Goal: Task Accomplishment & Management: Manage account settings

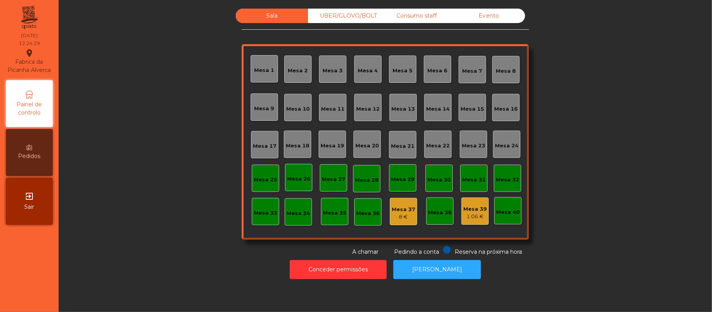
click at [651, 196] on div "Sala UBER/[GEOGRAPHIC_DATA]/BOLT Consumo staff Evento Mesa 1 Mesa 2 [GEOGRAPHIC…" at bounding box center [385, 132] width 632 height 247
click at [334, 146] on div "Mesa 19" at bounding box center [332, 146] width 23 height 8
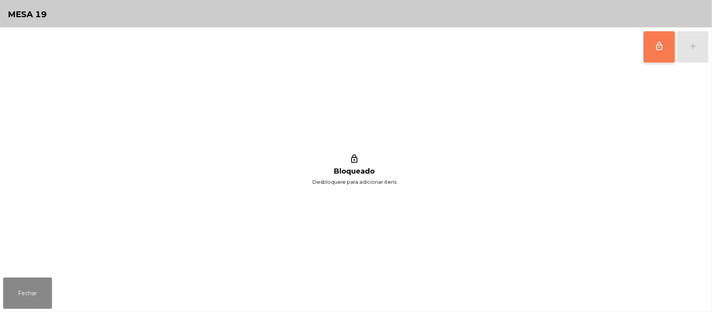
click at [656, 48] on span "lock_outline" at bounding box center [658, 45] width 9 height 9
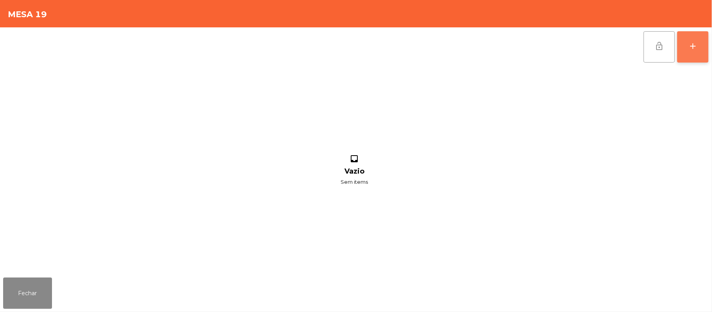
click at [704, 46] on button "add" at bounding box center [692, 46] width 31 height 31
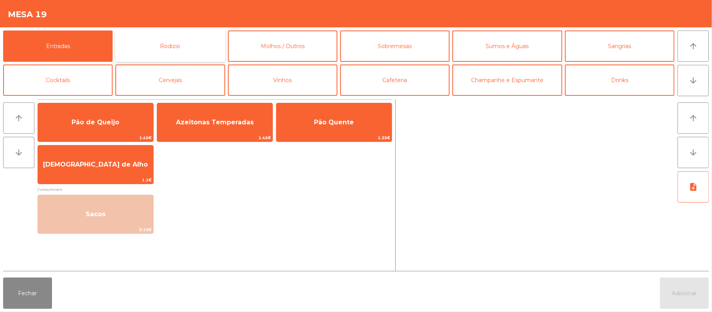
click at [204, 43] on button "Rodizio" at bounding box center [169, 45] width 109 height 31
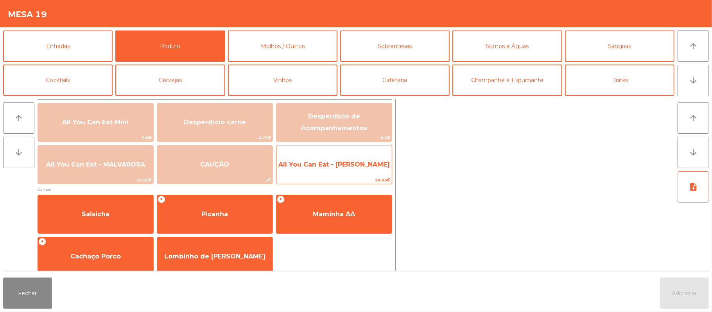
click at [334, 174] on span "All You Can Eat - [PERSON_NAME]" at bounding box center [333, 164] width 115 height 21
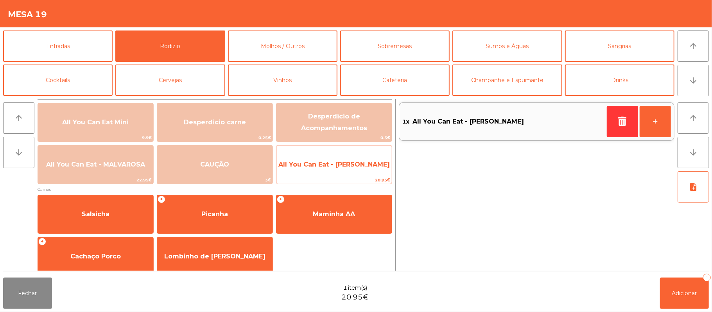
click at [337, 169] on span "All You Can Eat - [PERSON_NAME]" at bounding box center [333, 164] width 115 height 21
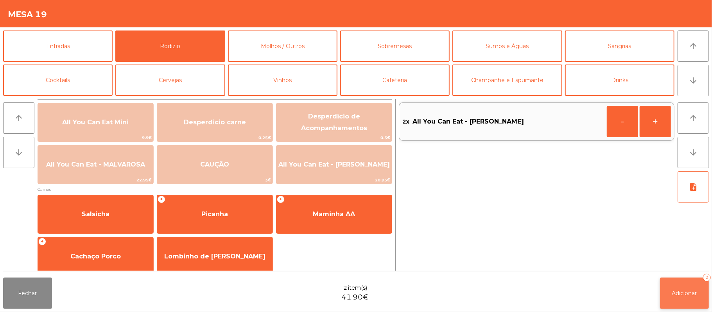
click at [676, 295] on span "Adicionar" at bounding box center [684, 293] width 25 height 7
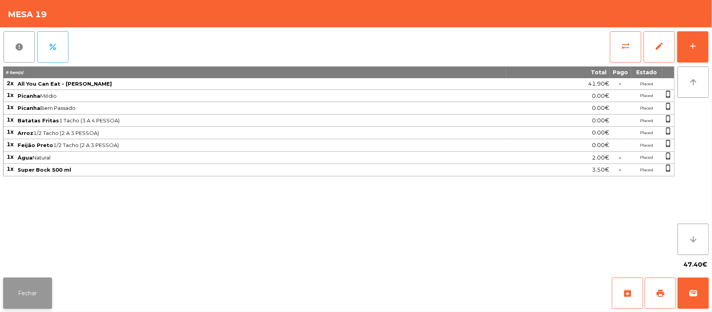
click at [25, 285] on button "Fechar" at bounding box center [27, 293] width 49 height 31
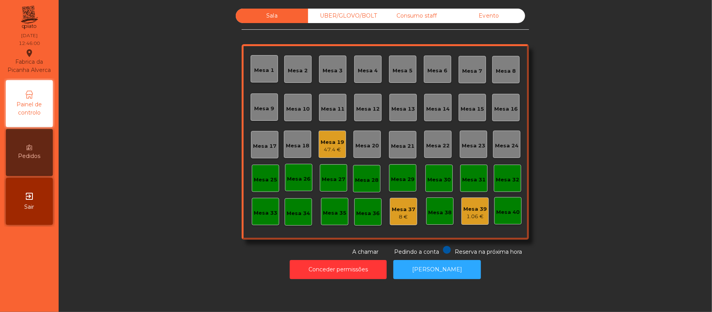
click at [472, 215] on div "1.06 €" at bounding box center [474, 217] width 23 height 8
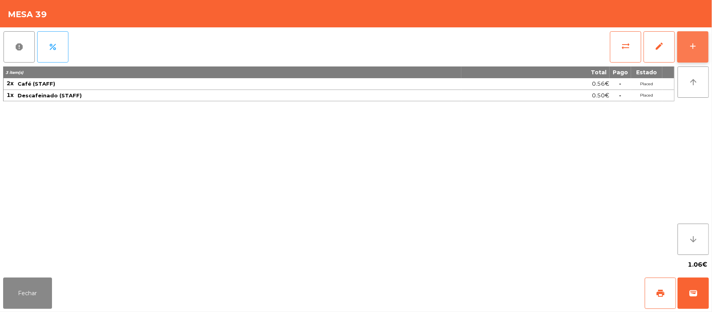
click at [699, 50] on button "add" at bounding box center [692, 46] width 31 height 31
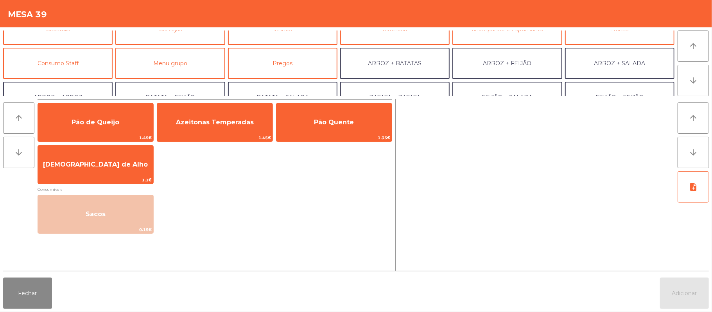
scroll to position [54, 0]
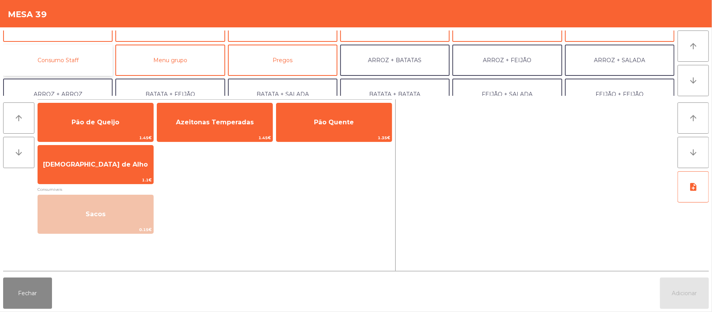
click at [81, 57] on button "Consumo Staff" at bounding box center [57, 60] width 109 height 31
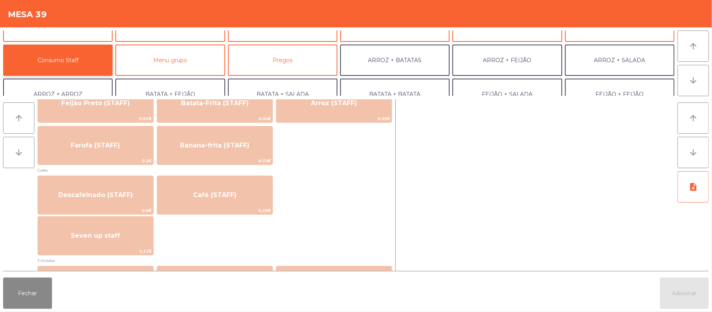
scroll to position [393, 0]
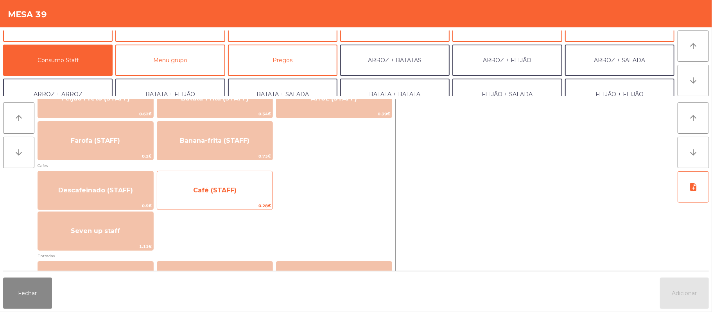
click at [259, 207] on span "0.28€" at bounding box center [214, 205] width 115 height 7
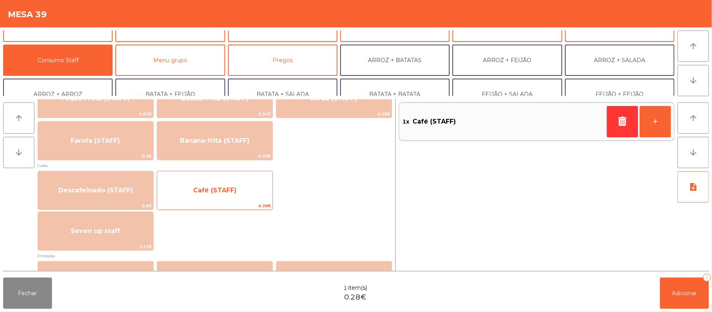
click at [258, 203] on span "0.28€" at bounding box center [214, 205] width 115 height 7
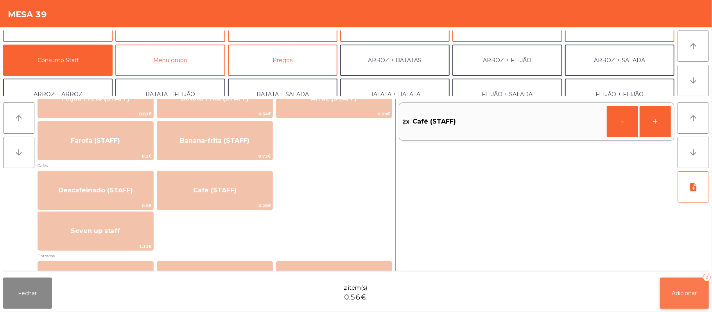
click at [676, 302] on button "Adicionar 2" at bounding box center [684, 293] width 49 height 31
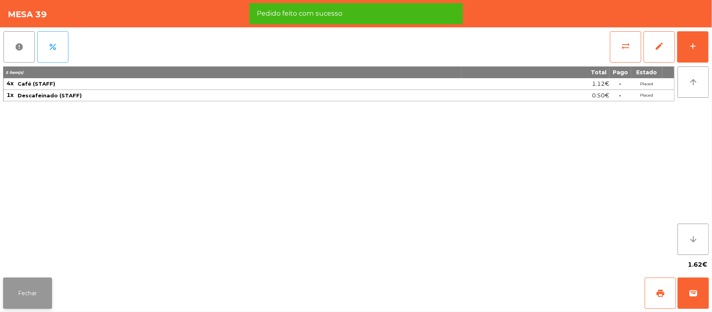
click at [49, 291] on button "Fechar" at bounding box center [27, 293] width 49 height 31
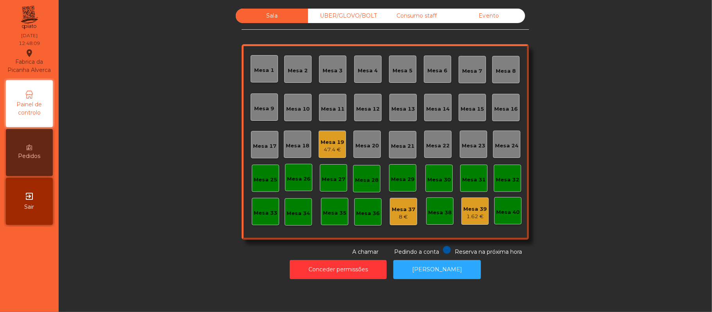
click at [472, 115] on div "Mesa 15" at bounding box center [472, 107] width 27 height 27
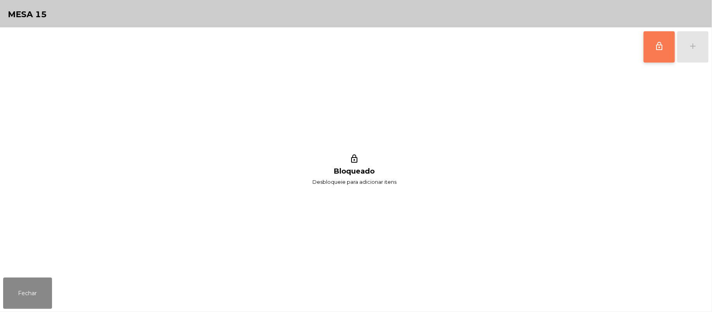
click at [649, 50] on button "lock_outline" at bounding box center [659, 46] width 31 height 31
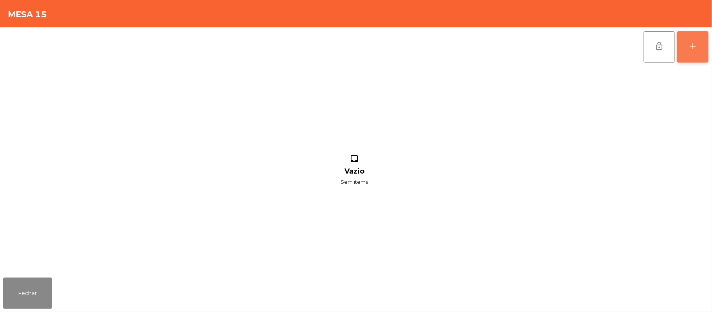
click at [706, 52] on button "add" at bounding box center [692, 46] width 31 height 31
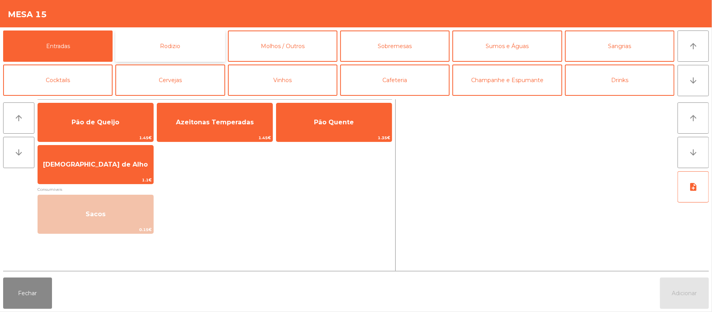
click at [200, 35] on button "Rodizio" at bounding box center [169, 45] width 109 height 31
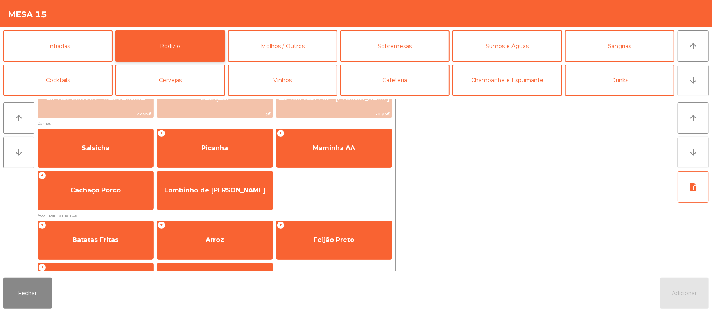
scroll to position [0, 0]
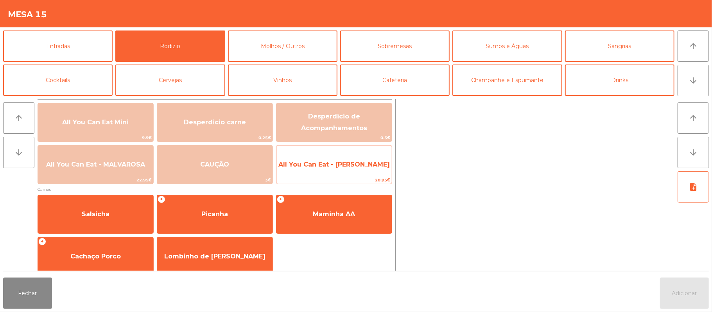
click at [344, 161] on span "All You Can Eat - [PERSON_NAME]" at bounding box center [333, 164] width 111 height 7
click at [340, 161] on span "All You Can Eat - [PERSON_NAME]" at bounding box center [333, 164] width 111 height 7
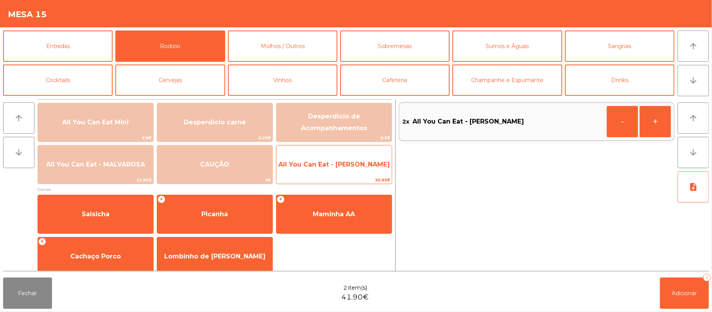
click at [337, 163] on span "All You Can Eat - [PERSON_NAME]" at bounding box center [333, 164] width 111 height 7
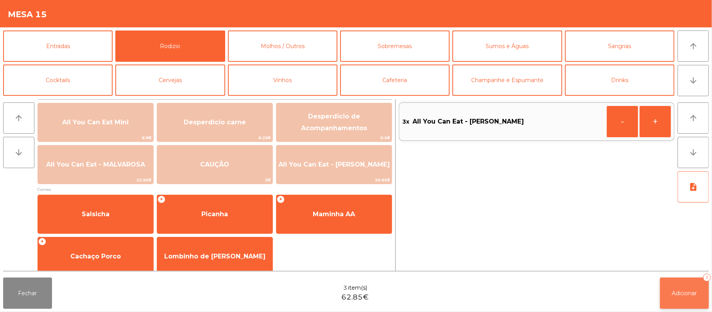
click at [687, 293] on span "Adicionar" at bounding box center [684, 293] width 25 height 7
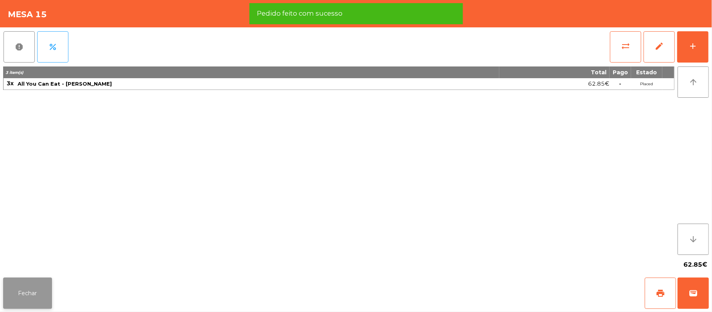
click at [24, 283] on button "Fechar" at bounding box center [27, 293] width 49 height 31
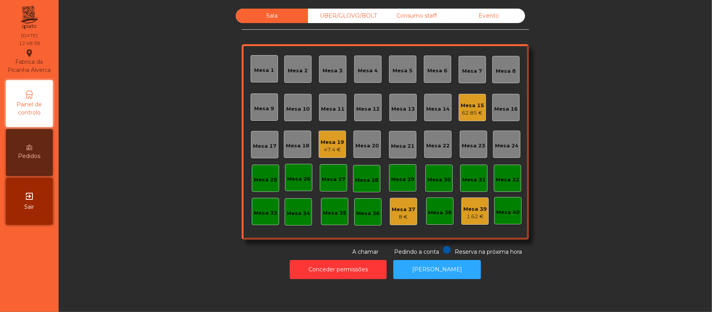
click at [593, 102] on div "Sala UBER/[GEOGRAPHIC_DATA]/BOLT Consumo staff Evento Mesa 1 Mesa 2 [GEOGRAPHIC…" at bounding box center [385, 132] width 632 height 247
click at [402, 213] on div "8 €" at bounding box center [403, 217] width 23 height 8
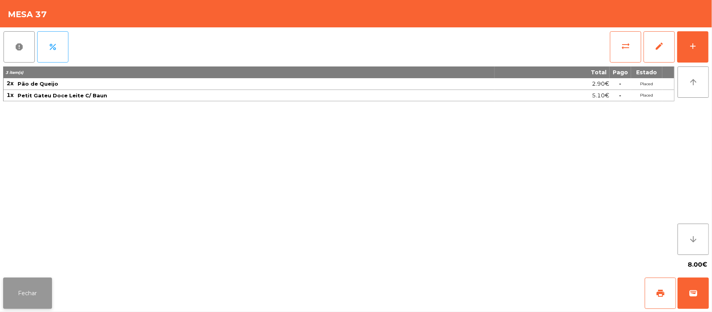
click at [43, 279] on button "Fechar" at bounding box center [27, 293] width 49 height 31
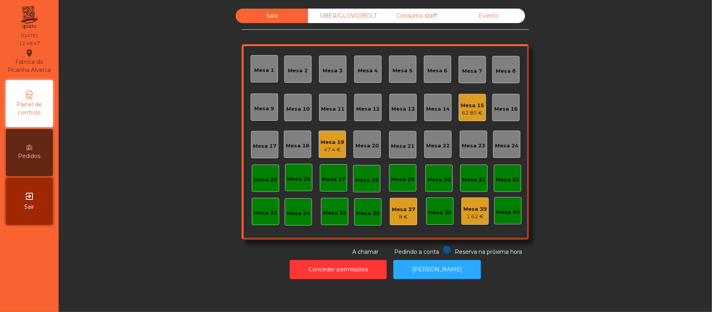
click at [158, 229] on div "Sala UBER/[GEOGRAPHIC_DATA]/BOLT Consumo staff Evento Mesa 1 Mesa 2 [GEOGRAPHIC…" at bounding box center [385, 132] width 632 height 247
click at [405, 150] on div "Mesa 21" at bounding box center [402, 144] width 27 height 27
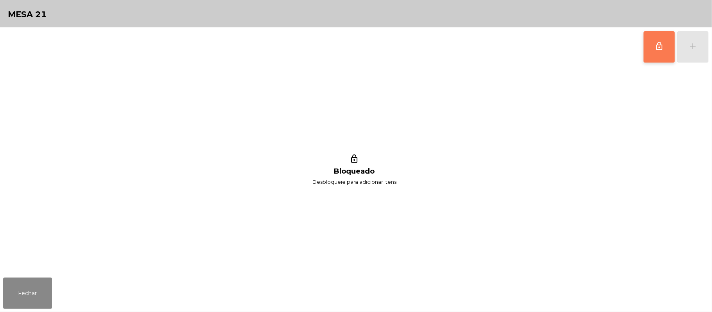
click at [651, 51] on button "lock_outline" at bounding box center [659, 46] width 31 height 31
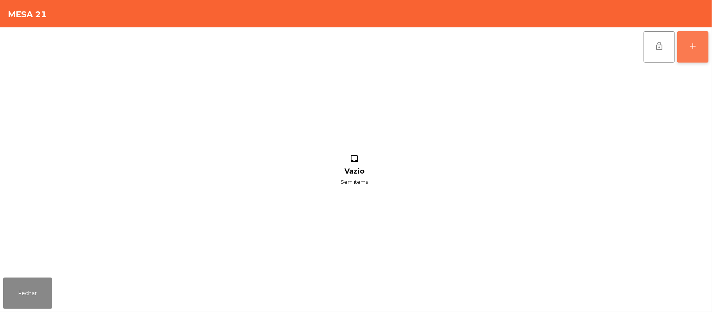
click at [688, 53] on button "add" at bounding box center [692, 46] width 31 height 31
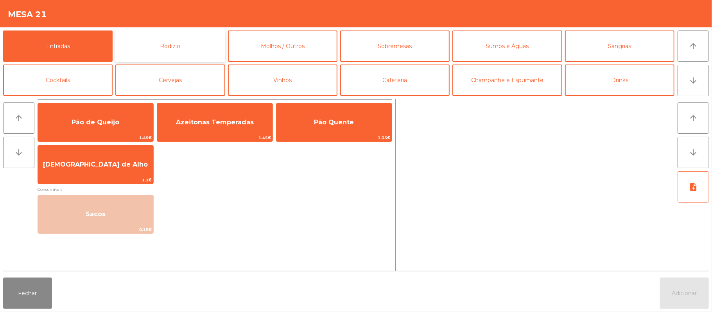
click at [180, 48] on button "Rodizio" at bounding box center [169, 45] width 109 height 31
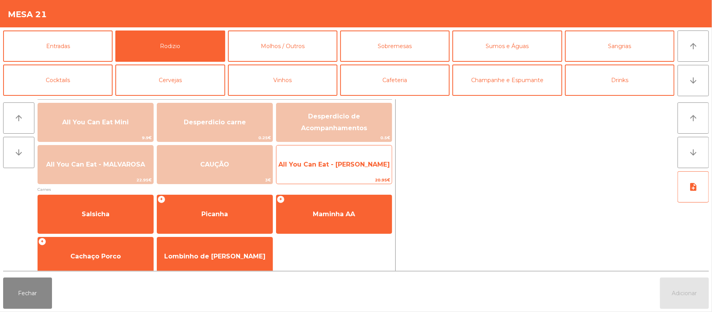
click at [362, 167] on span "All You Can Eat - [PERSON_NAME]" at bounding box center [333, 164] width 111 height 7
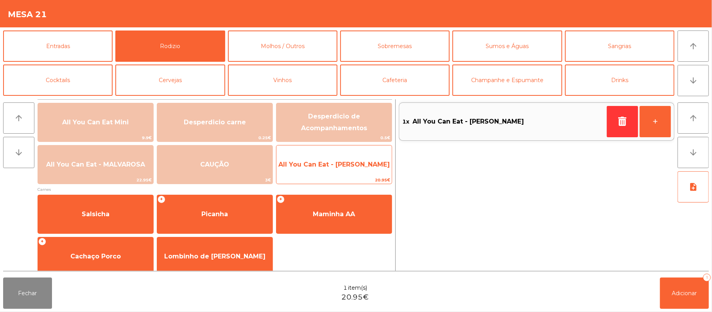
click at [352, 166] on span "All You Can Eat - [PERSON_NAME]" at bounding box center [333, 164] width 111 height 7
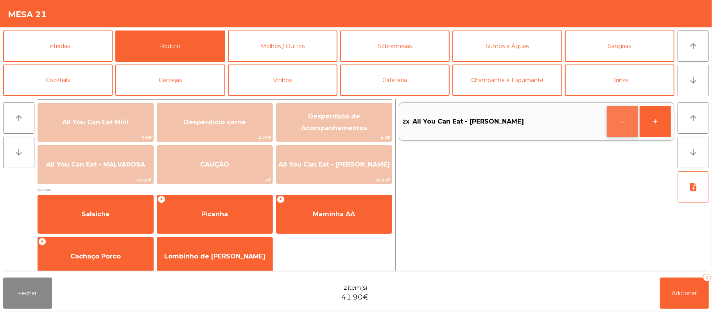
click at [619, 121] on button "-" at bounding box center [622, 121] width 31 height 31
click at [676, 292] on span "Adicionar" at bounding box center [684, 293] width 25 height 7
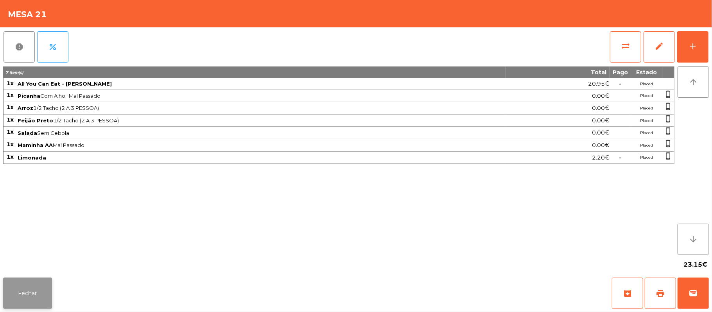
click at [36, 288] on button "Fechar" at bounding box center [27, 293] width 49 height 31
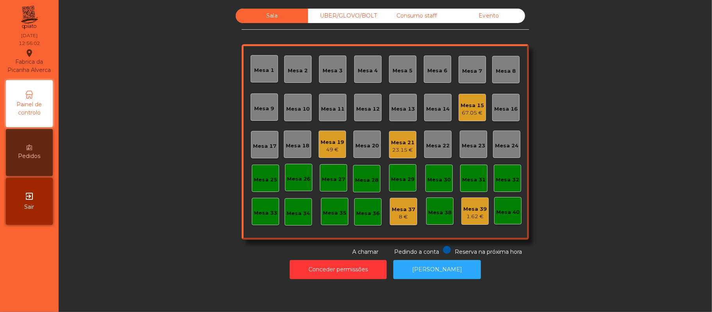
click at [586, 123] on div "Sala UBER/[GEOGRAPHIC_DATA]/BOLT Consumo staff Evento Mesa 1 Mesa 2 [GEOGRAPHIC…" at bounding box center [385, 132] width 632 height 247
click at [339, 20] on div "UBER/GLOVO/BOLT" at bounding box center [344, 16] width 72 height 14
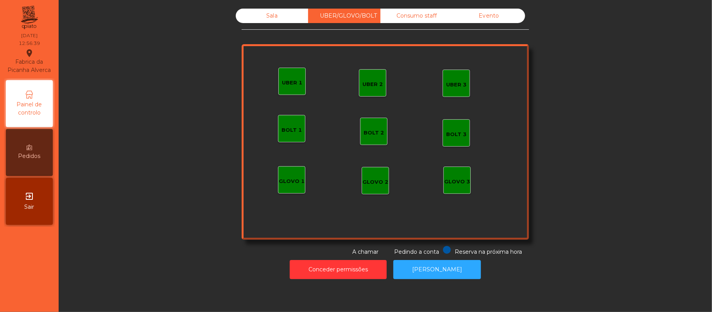
click at [289, 185] on div "GLOVO 1" at bounding box center [292, 182] width 26 height 8
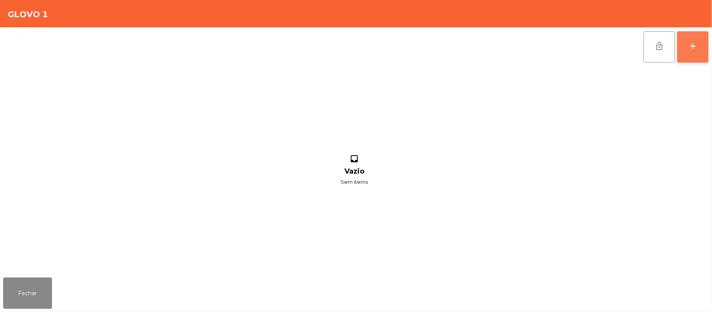
click at [691, 41] on div "add" at bounding box center [692, 45] width 9 height 9
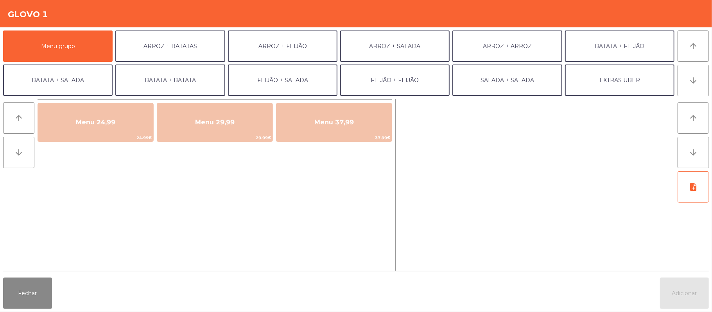
scroll to position [0, 0]
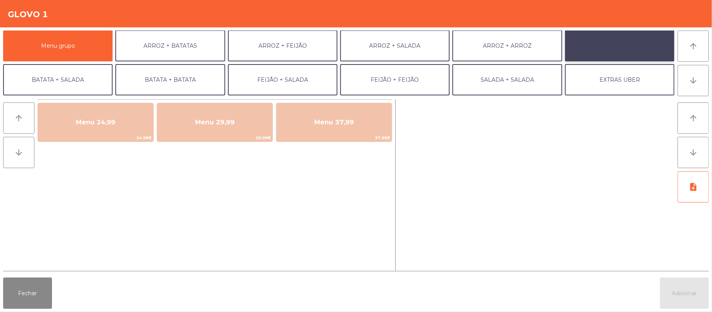
click at [621, 36] on button "BATATA + FEIJÃO" at bounding box center [619, 45] width 109 height 31
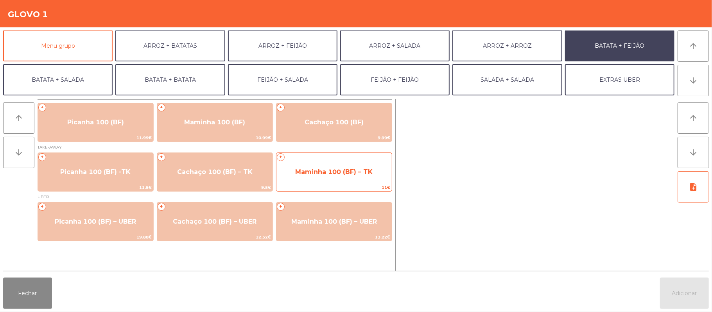
click at [305, 172] on span "Maminha 100 (BF) – TK" at bounding box center [333, 171] width 77 height 7
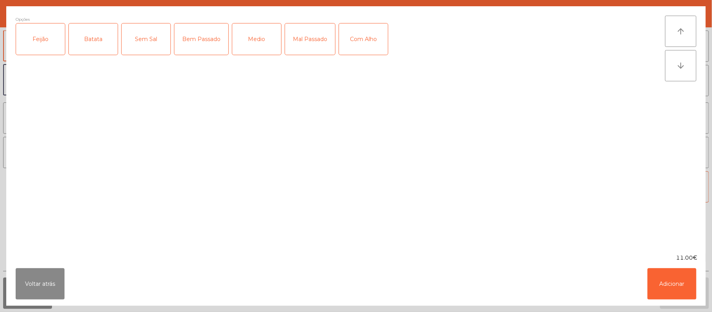
click at [85, 47] on div "Batata" at bounding box center [93, 38] width 49 height 31
click at [56, 40] on div "Feijão" at bounding box center [40, 38] width 49 height 31
click at [30, 271] on button "Voltar atrás" at bounding box center [40, 283] width 49 height 31
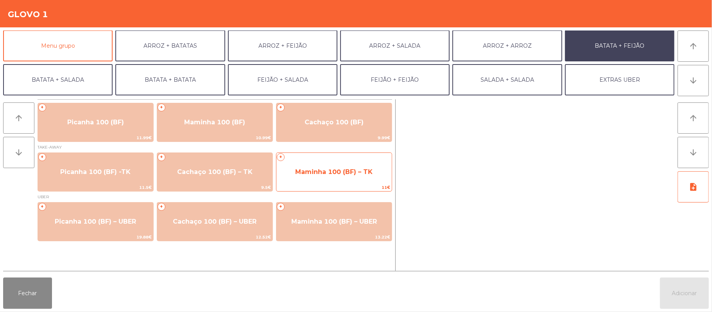
click at [328, 174] on span "Maminha 100 (BF) – TK" at bounding box center [333, 171] width 77 height 7
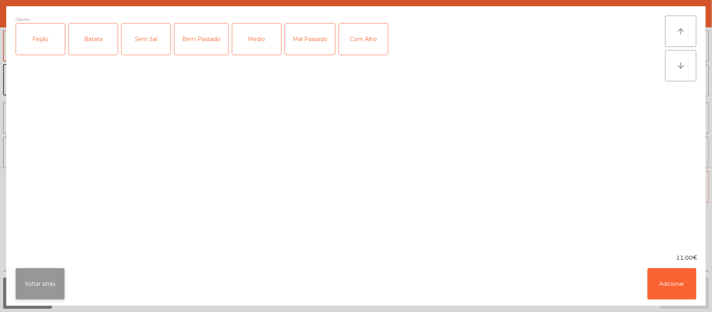
click at [29, 291] on button "Voltar atrás" at bounding box center [40, 283] width 49 height 31
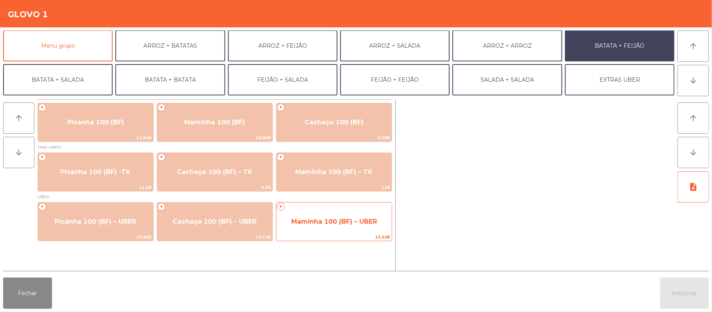
click at [329, 221] on span "Maminha 100 (BF) – UBER" at bounding box center [334, 221] width 86 height 7
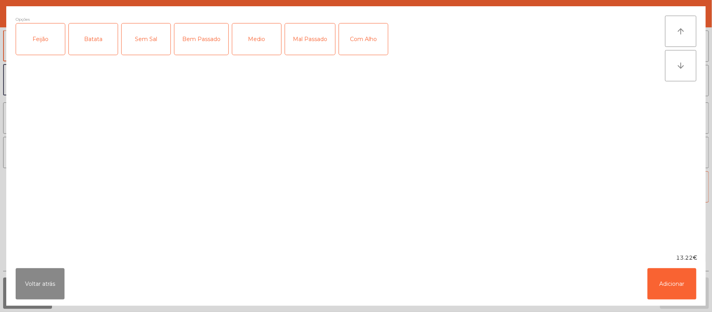
click at [43, 38] on div "Feijão" at bounding box center [40, 38] width 49 height 31
click at [111, 42] on div "Batata" at bounding box center [93, 38] width 49 height 31
click at [258, 32] on div "Medio" at bounding box center [256, 38] width 49 height 31
click at [664, 292] on button "Adicionar" at bounding box center [671, 283] width 49 height 31
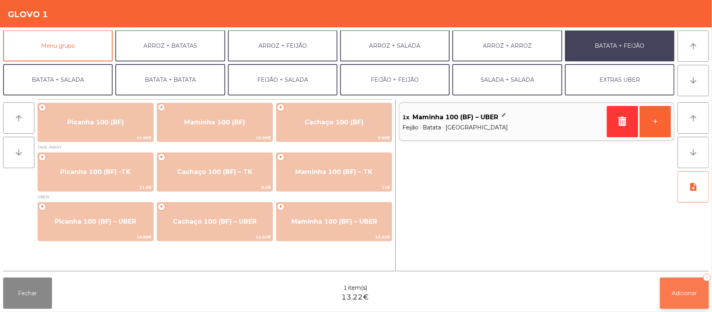
click at [682, 290] on span "Adicionar" at bounding box center [684, 293] width 25 height 7
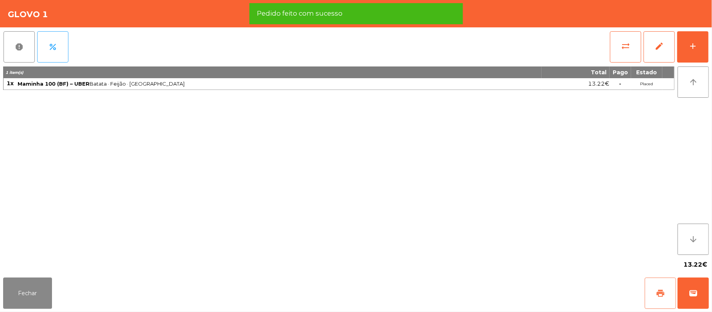
click at [658, 298] on span "print" at bounding box center [660, 293] width 9 height 9
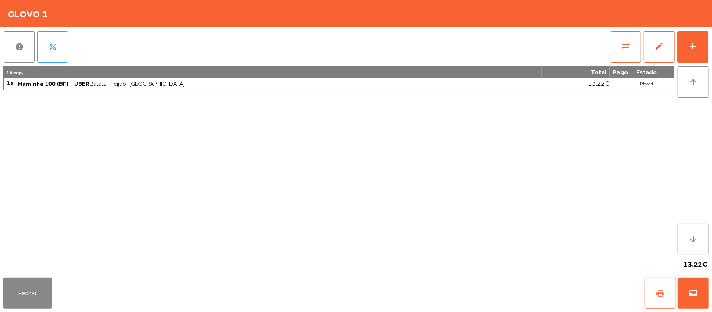
click at [657, 289] on span "print" at bounding box center [660, 293] width 9 height 9
click at [47, 281] on button "Fechar" at bounding box center [27, 293] width 49 height 31
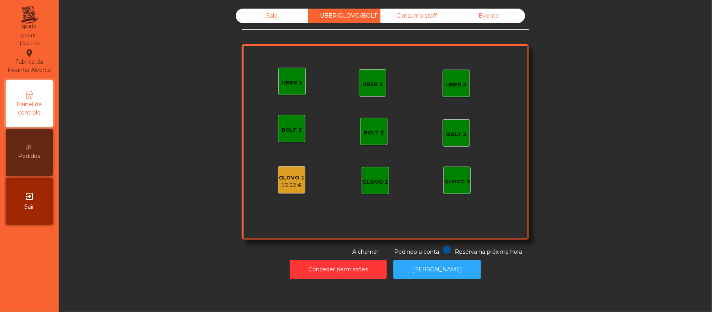
click at [268, 14] on div "Sala" at bounding box center [272, 16] width 72 height 14
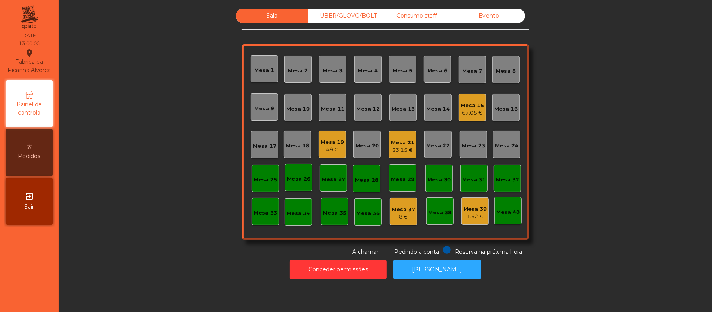
click at [440, 142] on div "Mesa 22" at bounding box center [437, 146] width 23 height 8
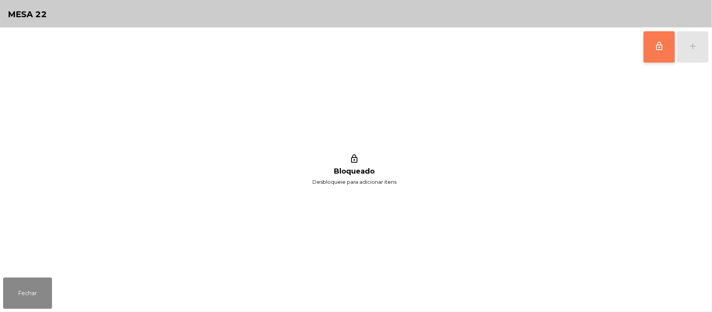
click at [662, 50] on span "lock_outline" at bounding box center [658, 45] width 9 height 9
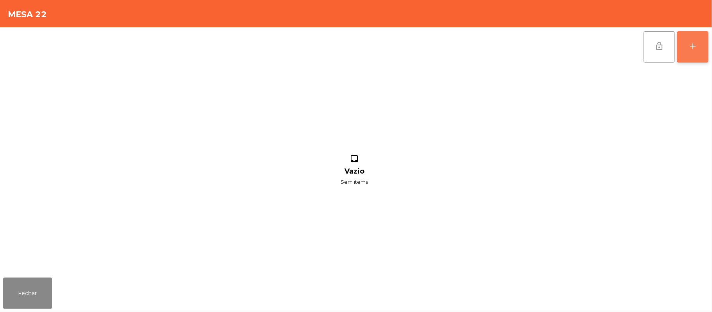
click at [696, 45] on div "add" at bounding box center [692, 45] width 9 height 9
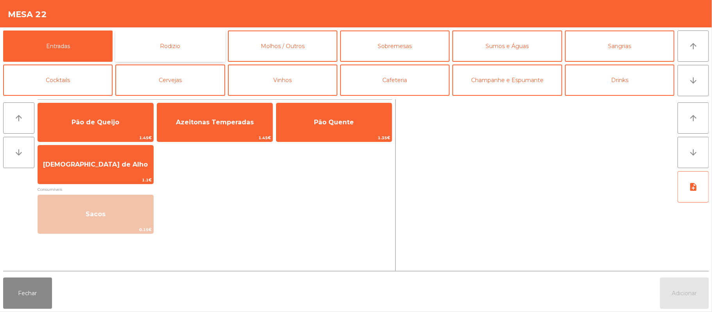
click at [166, 39] on button "Rodizio" at bounding box center [169, 45] width 109 height 31
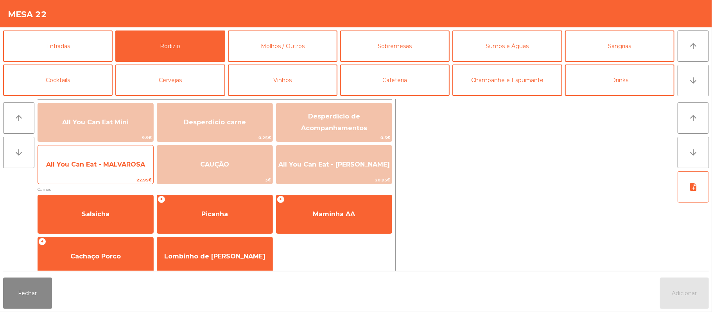
click at [93, 171] on span "All You Can Eat - MALVAROSA" at bounding box center [95, 164] width 115 height 21
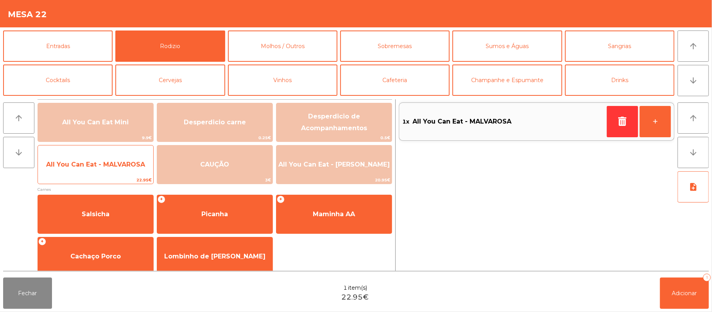
click at [93, 164] on span "All You Can Eat - MALVAROSA" at bounding box center [95, 164] width 99 height 7
click at [96, 161] on span "All You Can Eat - MALVAROSA" at bounding box center [95, 164] width 99 height 7
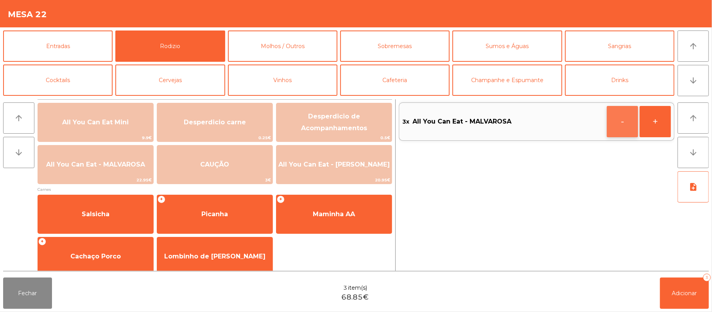
click at [618, 119] on button "-" at bounding box center [622, 121] width 31 height 31
click at [685, 278] on button "Adicionar 2" at bounding box center [684, 293] width 49 height 31
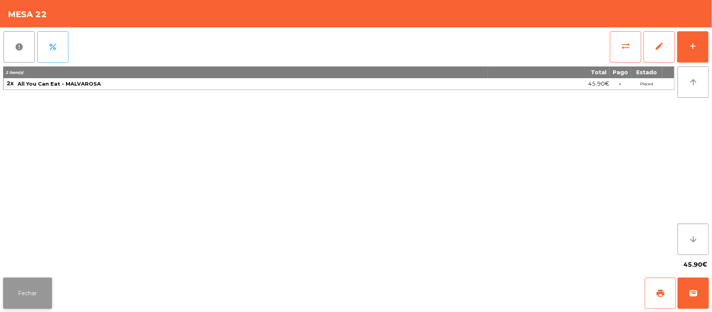
click at [7, 288] on button "Fechar" at bounding box center [27, 293] width 49 height 31
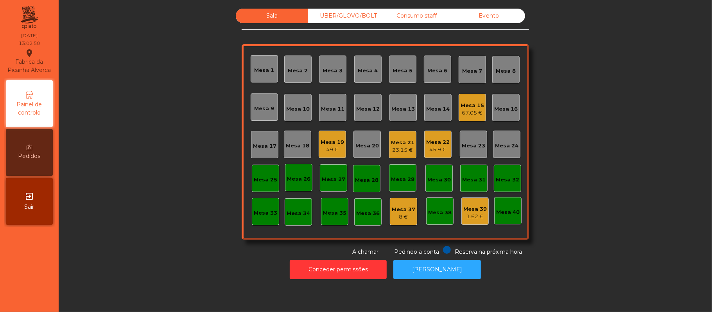
click at [482, 108] on div "Mesa 15 67.05 €" at bounding box center [472, 107] width 27 height 27
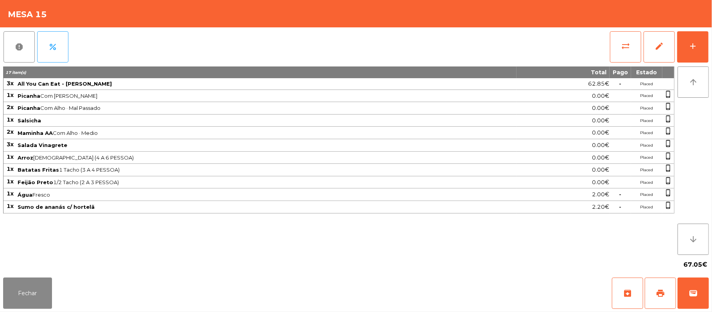
click at [709, 50] on div "report percent sync_alt edit add 17 item(s) Total Pago Estado 3x All You Can Ea…" at bounding box center [356, 150] width 712 height 247
click at [692, 43] on div "add" at bounding box center [692, 45] width 9 height 9
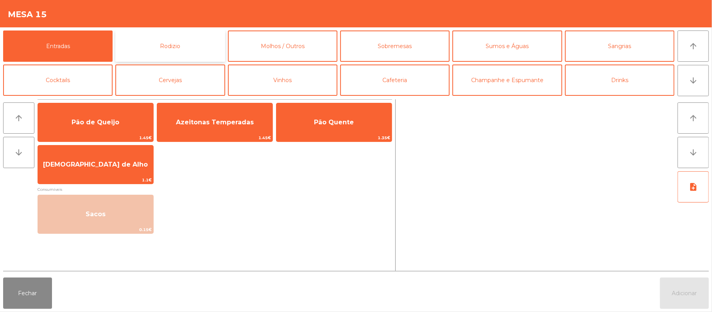
click at [196, 52] on button "Rodizio" at bounding box center [169, 45] width 109 height 31
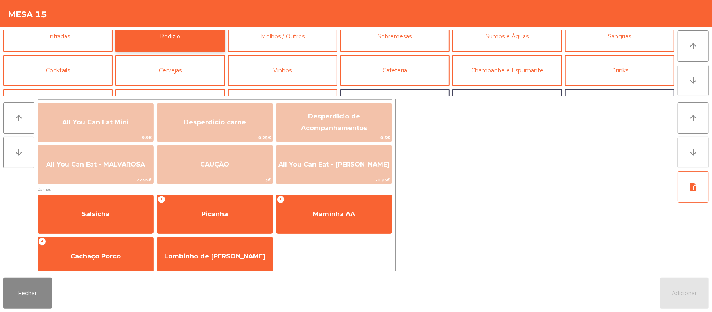
scroll to position [0, 0]
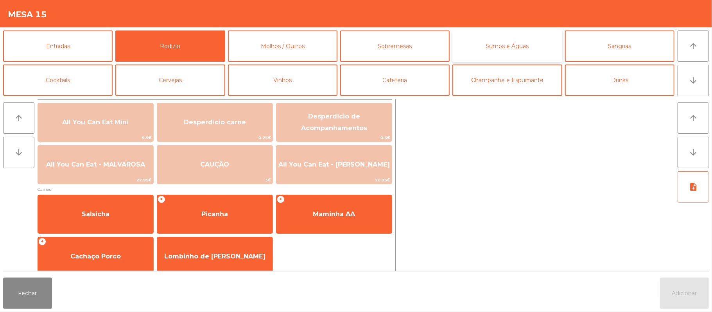
click at [518, 48] on button "Sumos e Águas" at bounding box center [506, 45] width 109 height 31
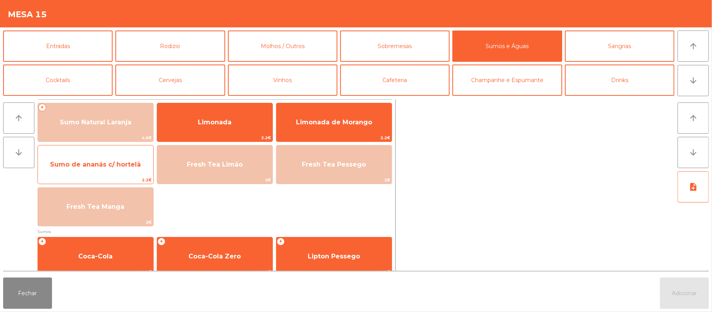
click at [109, 170] on span "Sumo de ananás c/ hortelã" at bounding box center [95, 164] width 115 height 21
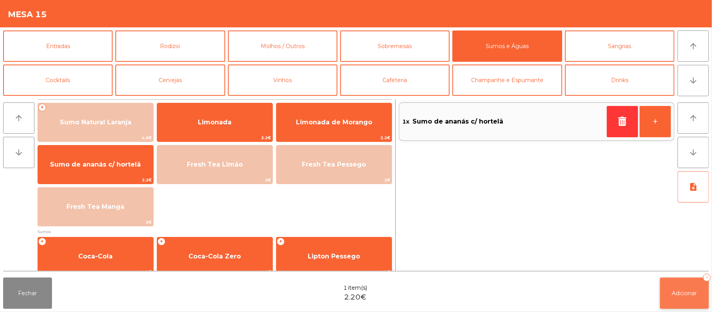
click at [683, 292] on span "Adicionar" at bounding box center [684, 293] width 25 height 7
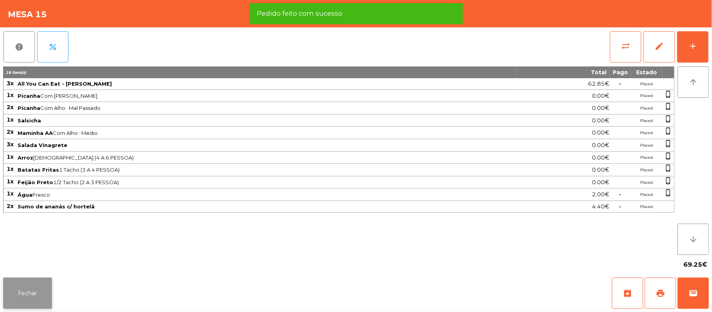
click at [46, 299] on button "Fechar" at bounding box center [27, 293] width 49 height 31
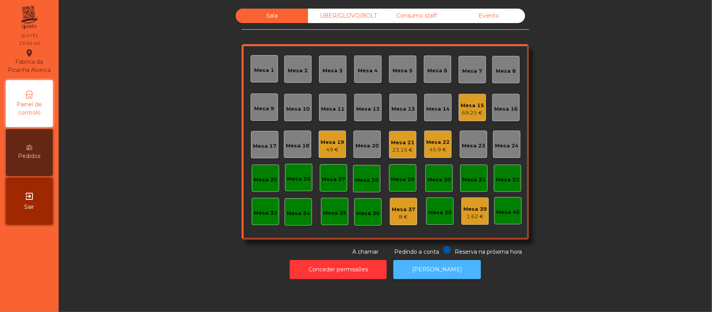
click at [429, 269] on button "[PERSON_NAME]" at bounding box center [437, 269] width 88 height 19
click at [329, 144] on div "Mesa 19" at bounding box center [332, 142] width 23 height 8
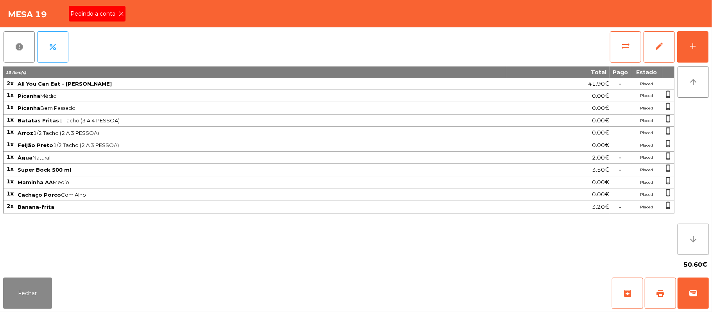
click at [120, 13] on icon at bounding box center [120, 13] width 5 height 5
click at [39, 285] on button "Fechar" at bounding box center [27, 293] width 49 height 31
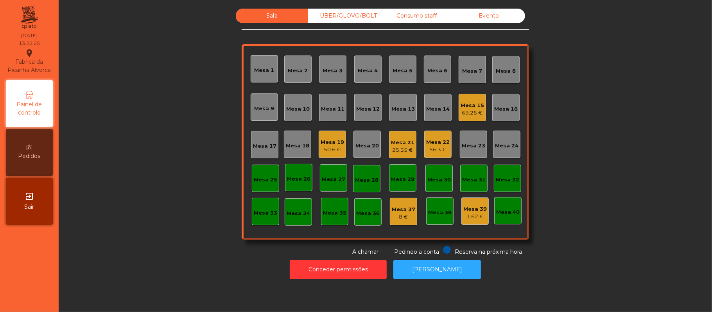
click at [335, 142] on div "Mesa 19" at bounding box center [332, 142] width 23 height 8
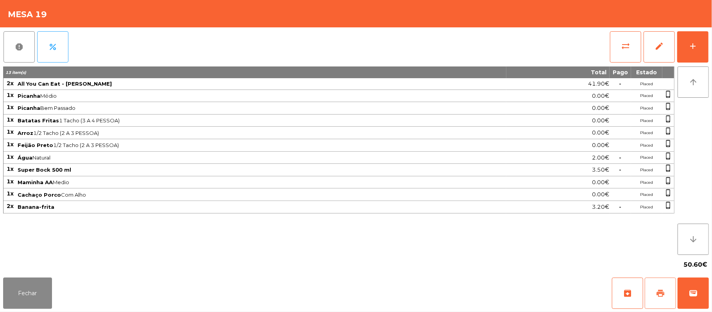
click at [653, 291] on button "print" at bounding box center [660, 293] width 31 height 31
click at [693, 294] on span "wallet" at bounding box center [692, 293] width 9 height 9
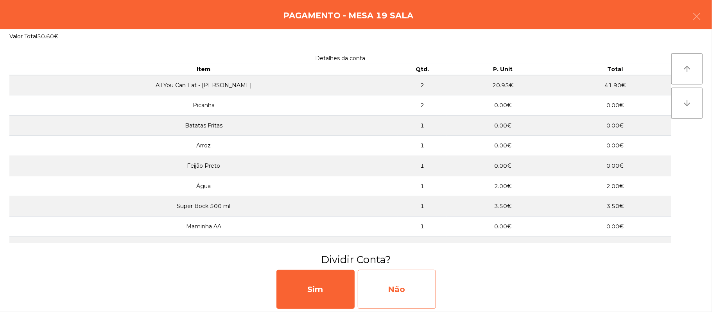
click at [430, 280] on div "Não" at bounding box center [397, 289] width 78 height 39
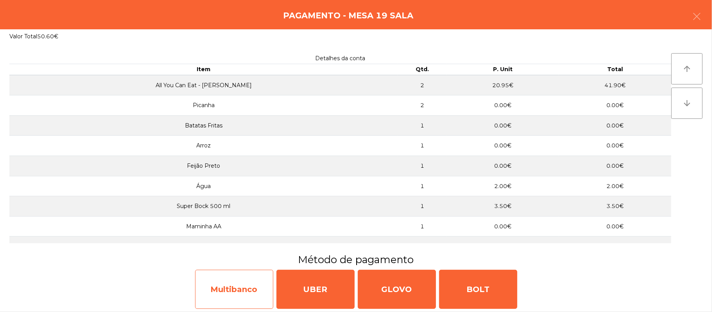
click at [223, 293] on div "Multibanco" at bounding box center [234, 289] width 78 height 39
select select "**"
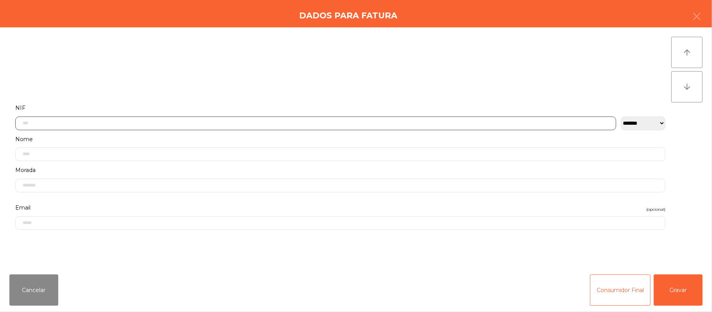
click at [225, 124] on input "text" at bounding box center [315, 124] width 601 height 14
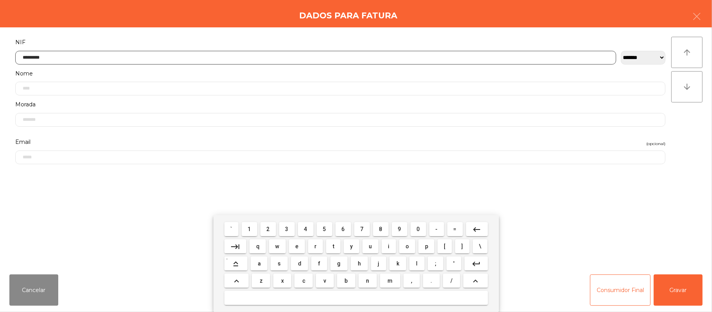
type input "*********"
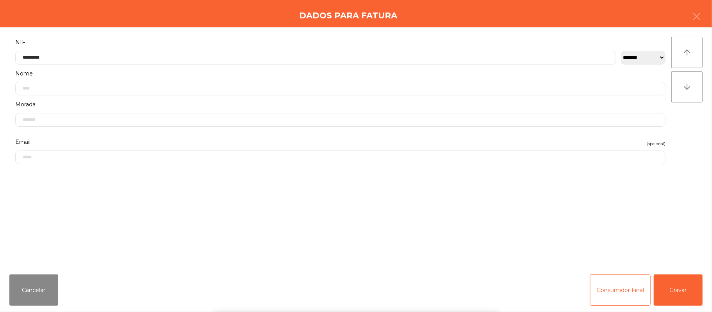
click at [674, 280] on div "` 1 2 3 4 5 6 7 8 9 0 - = keyboard_backspace keyboard_tab q w e r t y u i o p […" at bounding box center [356, 263] width 712 height 97
click at [683, 283] on button "Gravar" at bounding box center [678, 289] width 49 height 31
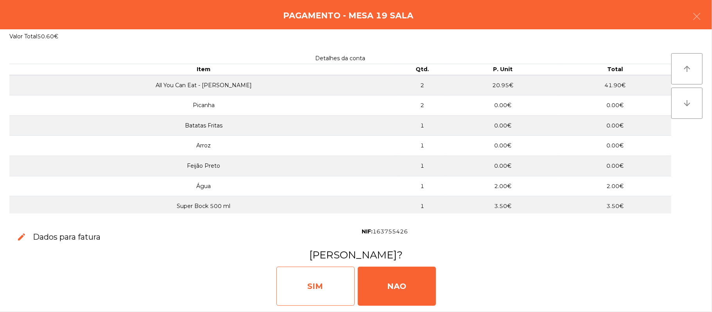
click at [319, 289] on div "SIM" at bounding box center [315, 286] width 78 height 39
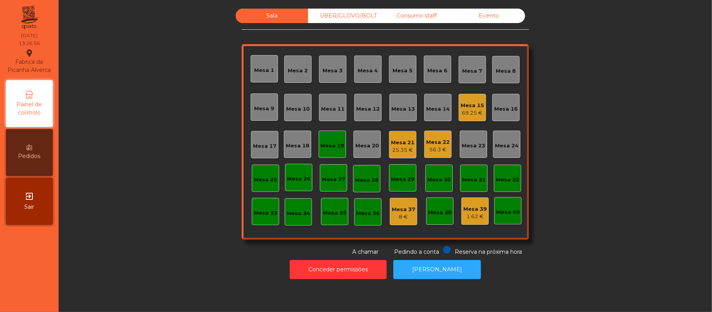
click at [321, 149] on div "Mesa 19" at bounding box center [332, 146] width 23 height 8
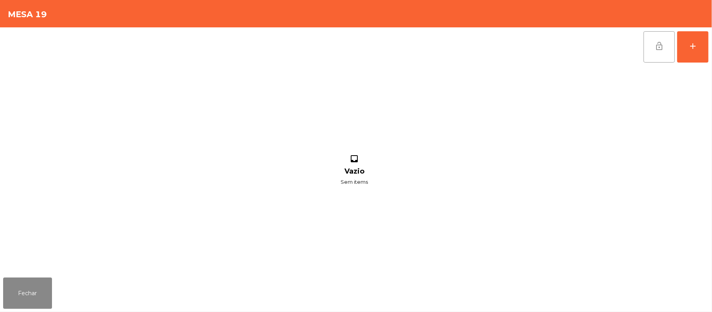
click at [651, 46] on button "lock_open" at bounding box center [659, 46] width 31 height 31
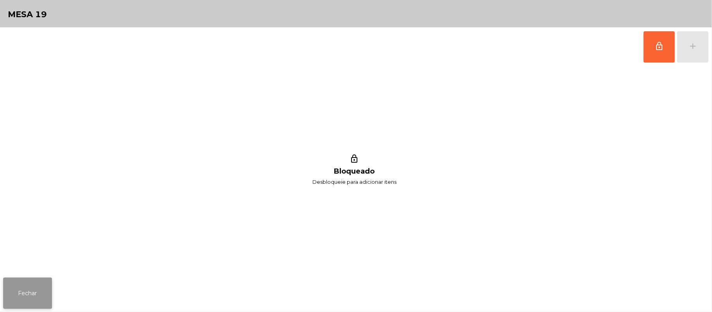
click at [19, 285] on button "Fechar" at bounding box center [27, 293] width 49 height 31
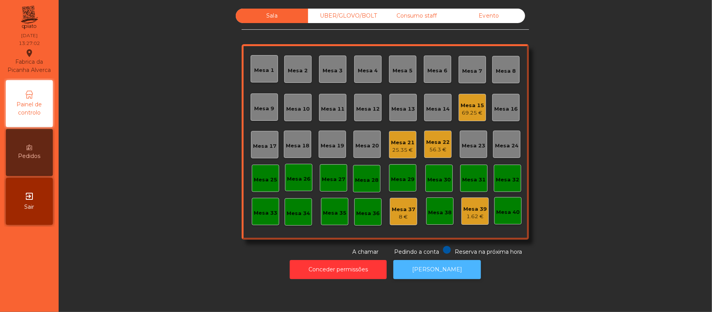
click at [445, 269] on button "[PERSON_NAME]" at bounding box center [437, 269] width 88 height 19
click at [396, 142] on div "Mesa 21" at bounding box center [402, 143] width 23 height 8
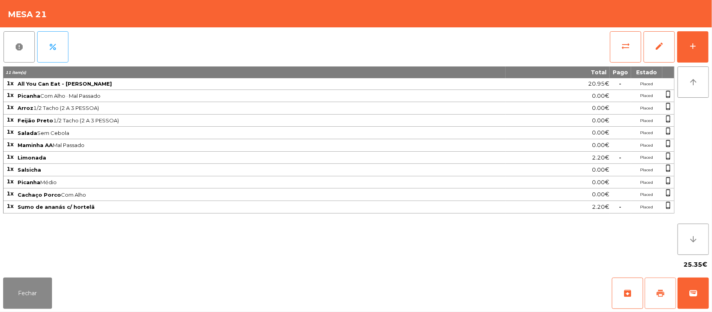
click at [651, 291] on button "print" at bounding box center [660, 293] width 31 height 31
click at [626, 50] on button "sync_alt" at bounding box center [625, 46] width 31 height 31
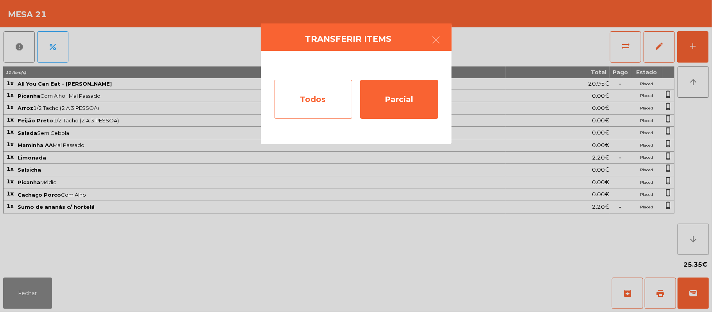
click at [329, 100] on div "Todos" at bounding box center [313, 99] width 78 height 39
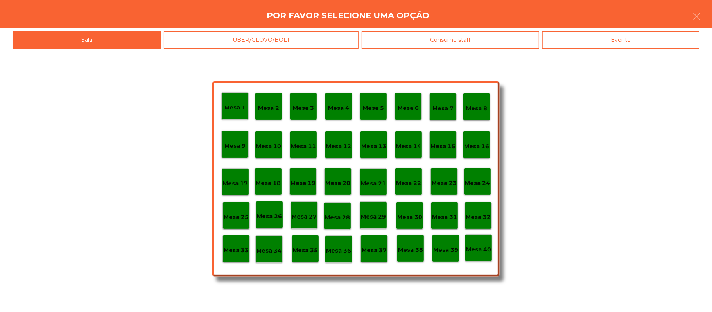
click at [631, 45] on div "Evento" at bounding box center [620, 40] width 157 height 18
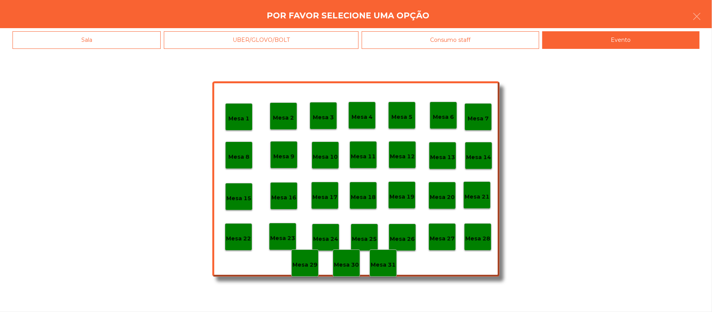
click at [481, 232] on div "Mesa 28" at bounding box center [477, 237] width 25 height 12
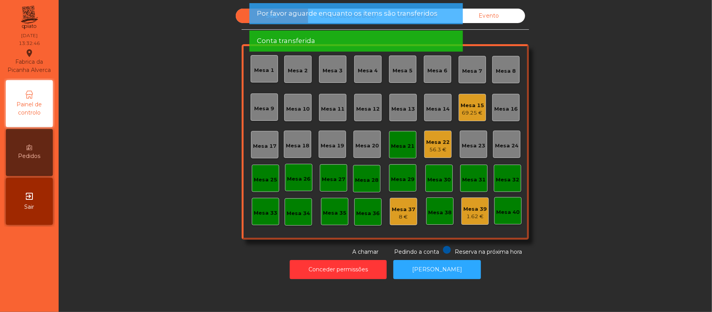
click at [407, 140] on div "Mesa 21" at bounding box center [402, 144] width 23 height 11
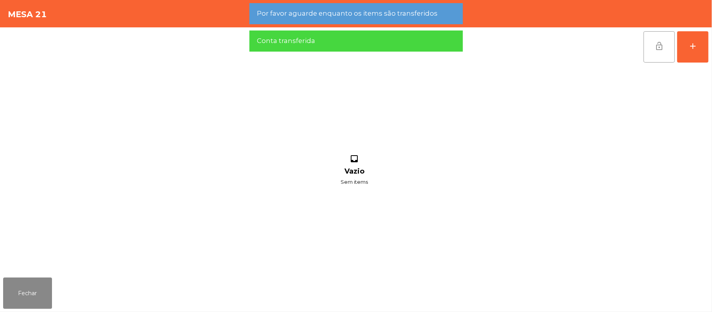
click at [654, 46] on button "lock_open" at bounding box center [659, 46] width 31 height 31
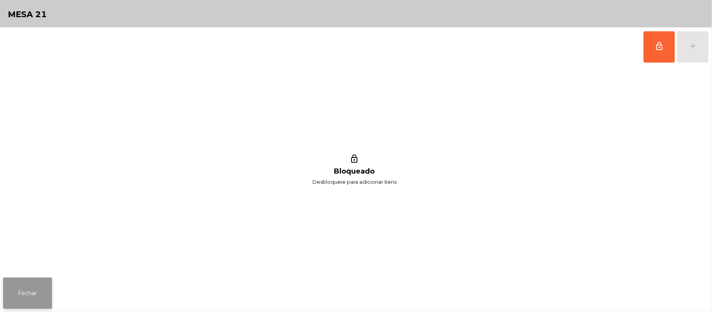
click at [20, 294] on button "Fechar" at bounding box center [27, 293] width 49 height 31
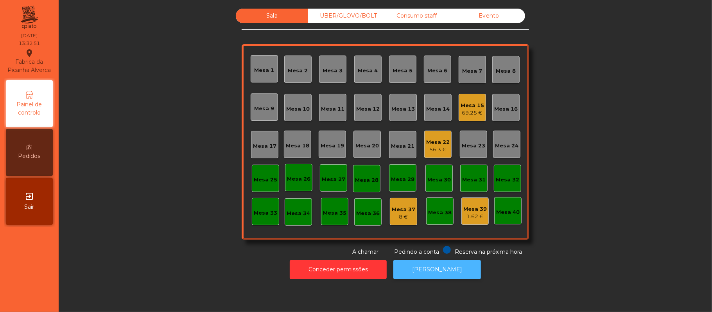
click at [445, 273] on button "[PERSON_NAME]" at bounding box center [437, 269] width 88 height 19
click at [471, 113] on div "69.25 €" at bounding box center [472, 113] width 23 height 8
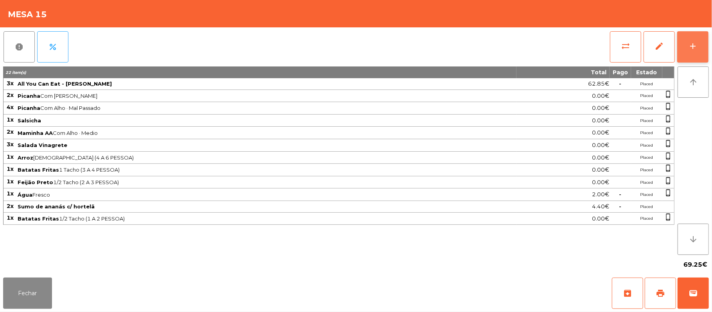
click at [688, 41] on div "add" at bounding box center [692, 45] width 9 height 9
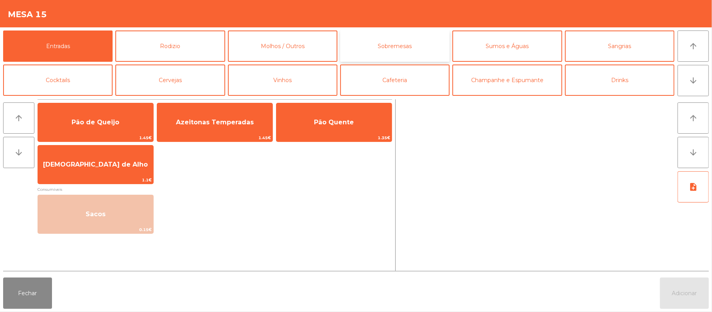
click at [400, 49] on button "Sobremesas" at bounding box center [394, 45] width 109 height 31
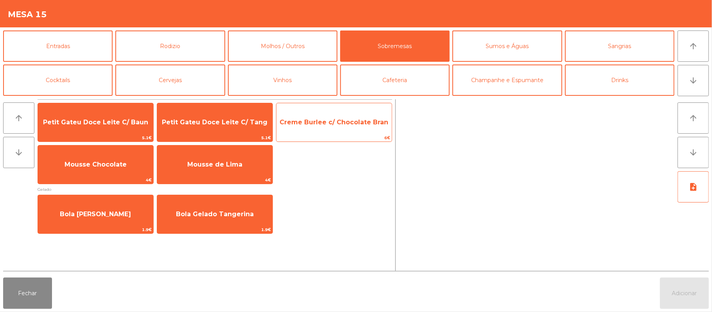
click at [341, 125] on span "Creme Burlee c/ Chocolate Bran" at bounding box center [334, 121] width 109 height 7
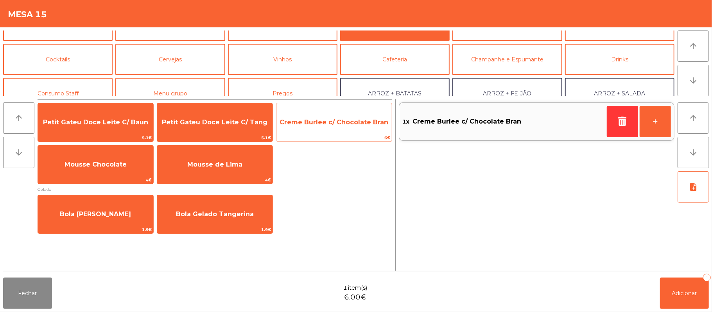
scroll to position [30, 0]
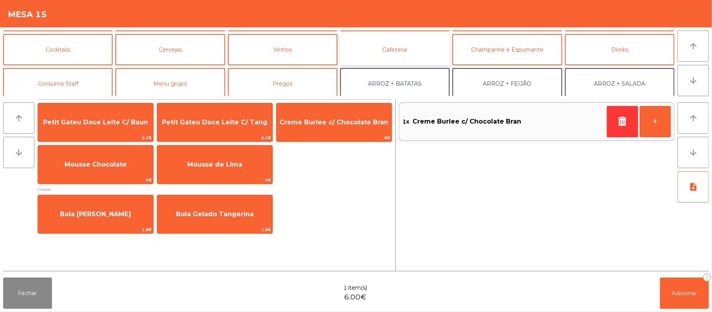
click at [409, 53] on button "Cafeteria" at bounding box center [394, 49] width 109 height 31
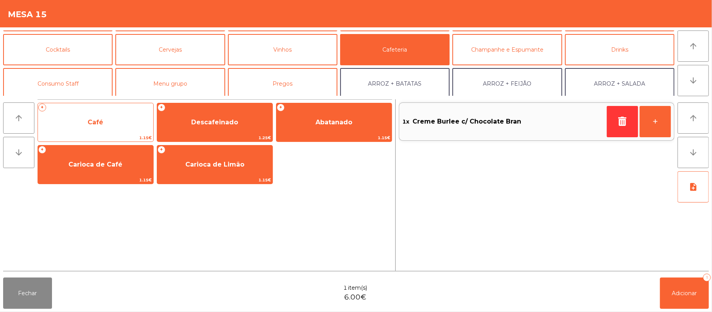
click at [109, 127] on span "Café" at bounding box center [95, 122] width 115 height 21
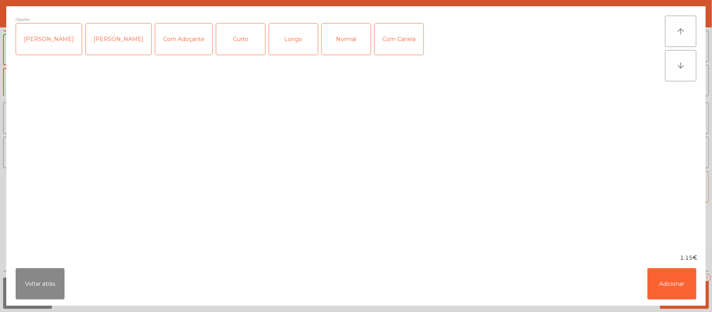
click at [111, 127] on div "Opções Chavena Fria Chavena Escaldada Com Adoçante Curto Longo Normal Com Canela" at bounding box center [340, 130] width 649 height 229
click at [337, 38] on div "Normal" at bounding box center [346, 38] width 49 height 31
click at [657, 282] on button "Adicionar" at bounding box center [671, 283] width 49 height 31
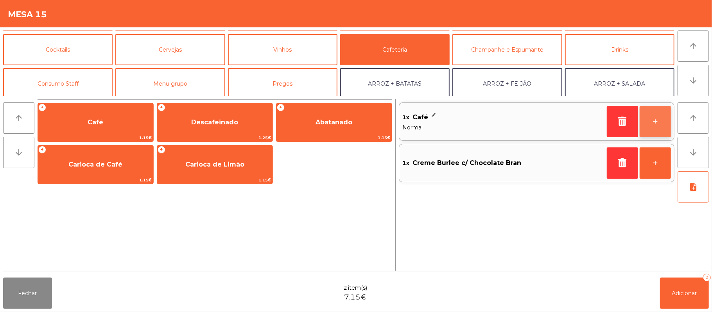
click at [653, 119] on button "+" at bounding box center [655, 121] width 31 height 31
click at [654, 117] on button "+" at bounding box center [655, 121] width 31 height 31
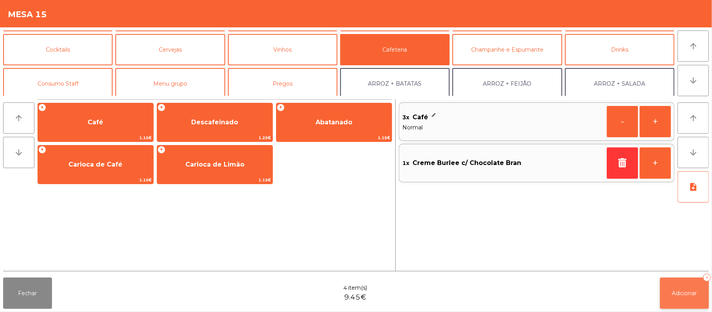
click at [677, 290] on span "Adicionar" at bounding box center [684, 293] width 25 height 7
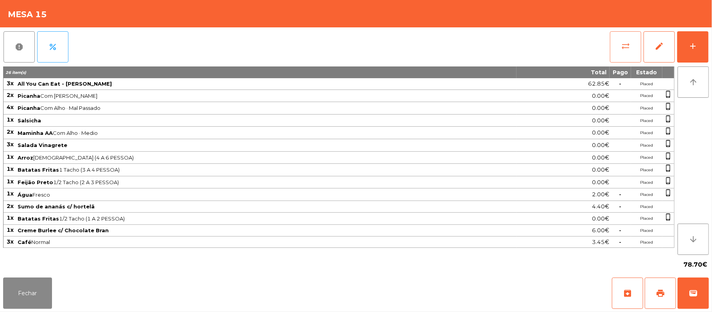
click at [626, 43] on span "sync_alt" at bounding box center [625, 45] width 9 height 9
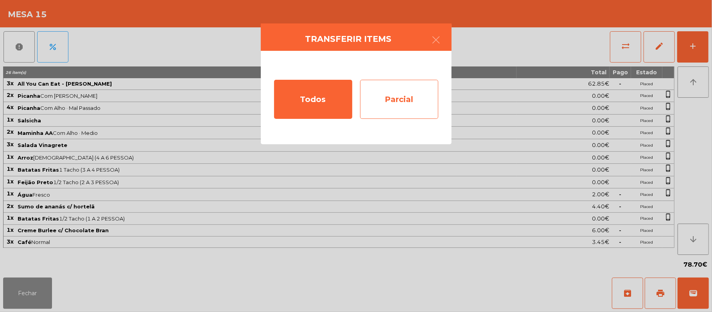
click at [404, 106] on div "Parcial" at bounding box center [399, 99] width 78 height 39
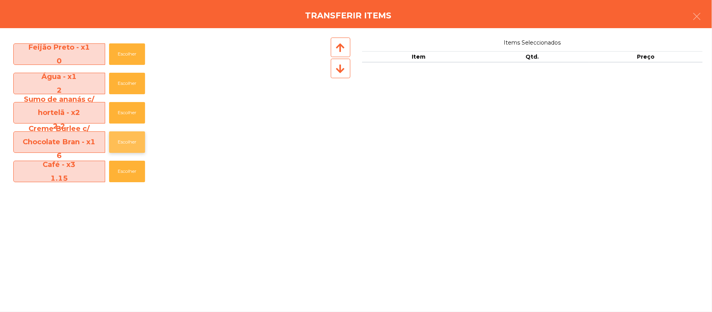
click at [139, 140] on button "Escolher" at bounding box center [127, 142] width 36 height 22
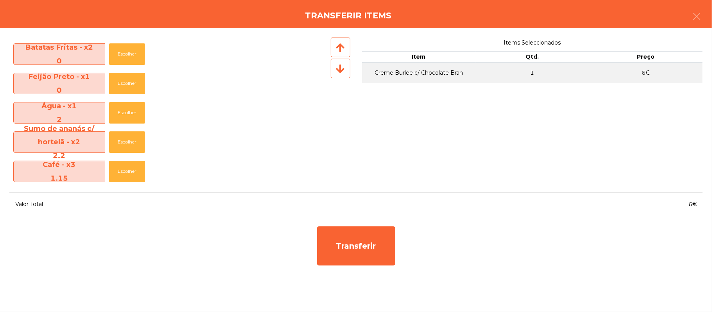
scroll to position [174, 0]
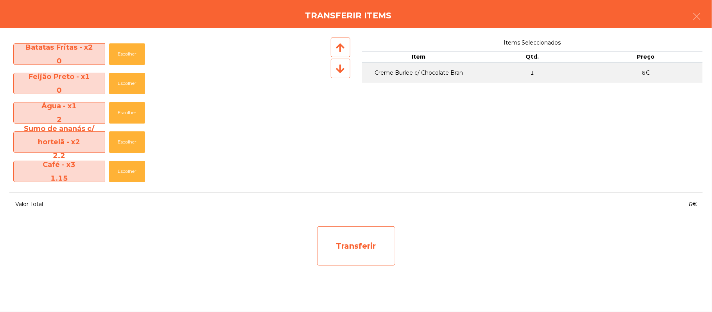
click at [368, 244] on div "Transferir" at bounding box center [356, 245] width 78 height 39
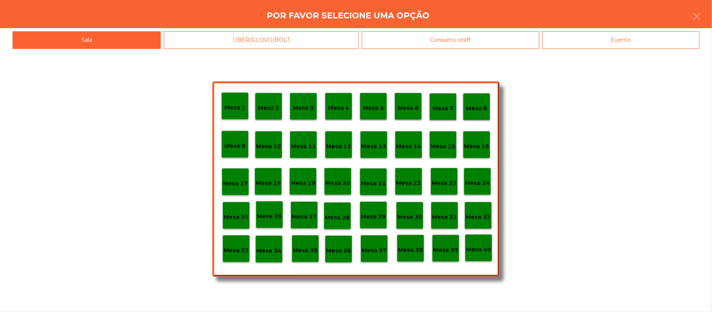
click at [448, 249] on p "Mesa 39" at bounding box center [445, 250] width 25 height 9
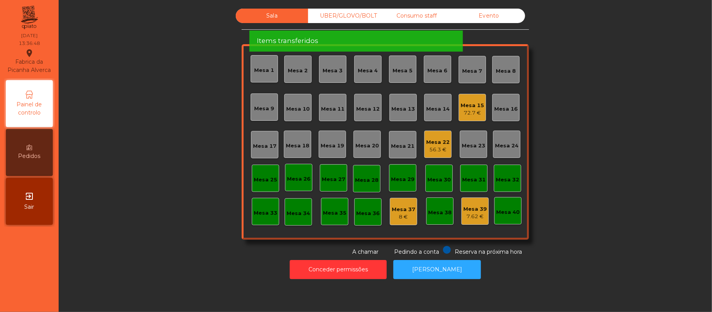
click at [470, 209] on div "Mesa 39" at bounding box center [474, 209] width 23 height 8
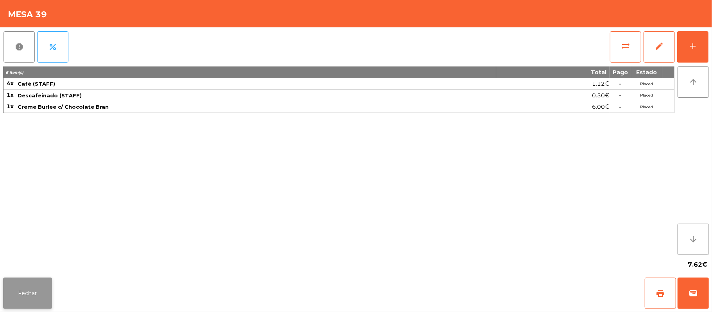
click at [27, 288] on button "Fechar" at bounding box center [27, 293] width 49 height 31
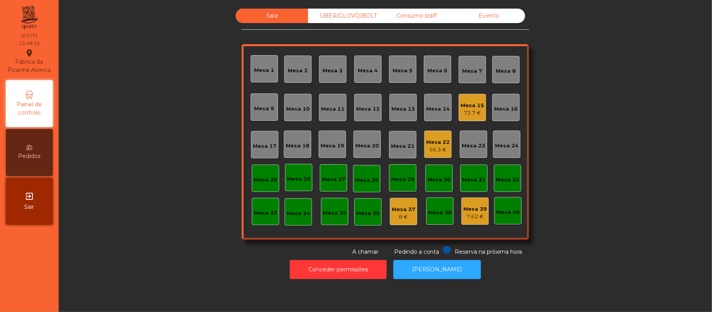
click at [631, 116] on div "Sala UBER/[GEOGRAPHIC_DATA]/BOLT Consumo staff Evento Mesa 1 Mesa 2 [GEOGRAPHIC…" at bounding box center [385, 132] width 632 height 247
click at [636, 221] on div "Sala UBER/[GEOGRAPHIC_DATA]/BOLT Consumo staff Evento Mesa 1 Mesa 2 [GEOGRAPHIC…" at bounding box center [385, 132] width 632 height 247
click at [649, 219] on div "Sala UBER/[GEOGRAPHIC_DATA]/BOLT Consumo staff Evento Mesa 1 Mesa 2 [GEOGRAPHIC…" at bounding box center [385, 132] width 632 height 247
click at [466, 109] on div "72.7 €" at bounding box center [472, 113] width 23 height 8
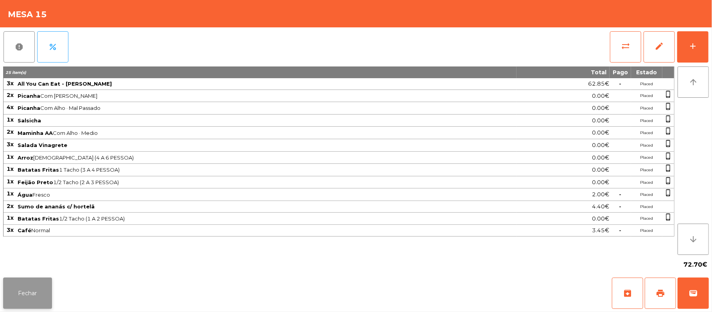
click at [32, 299] on button "Fechar" at bounding box center [27, 293] width 49 height 31
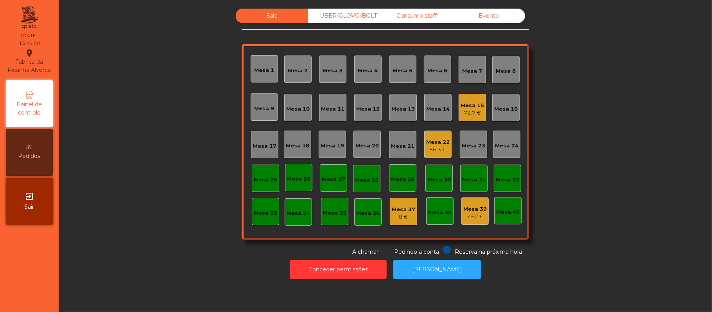
click at [473, 105] on div "Mesa 15" at bounding box center [472, 106] width 23 height 8
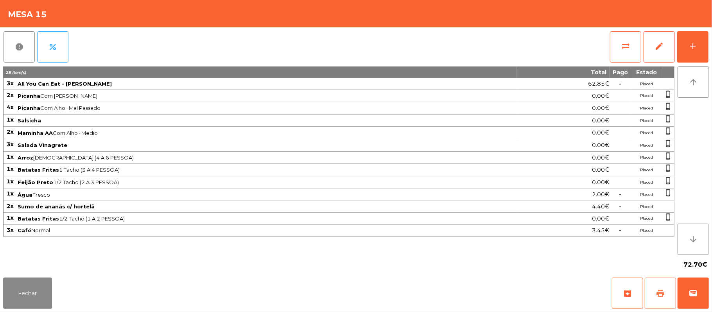
click at [654, 293] on button "print" at bounding box center [660, 293] width 31 height 31
click at [693, 296] on span "wallet" at bounding box center [692, 293] width 9 height 9
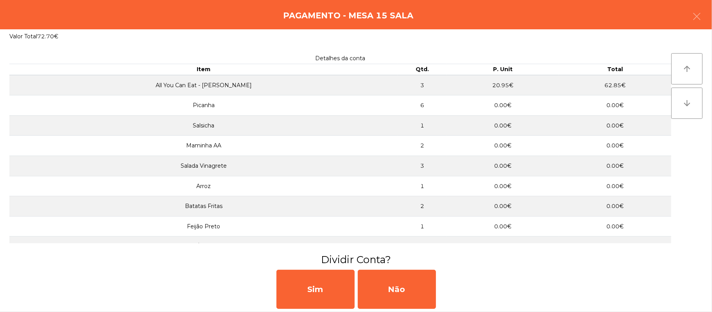
click at [491, 287] on div "Sim Não" at bounding box center [356, 289] width 712 height 45
click at [687, 15] on button "button" at bounding box center [697, 16] width 22 height 23
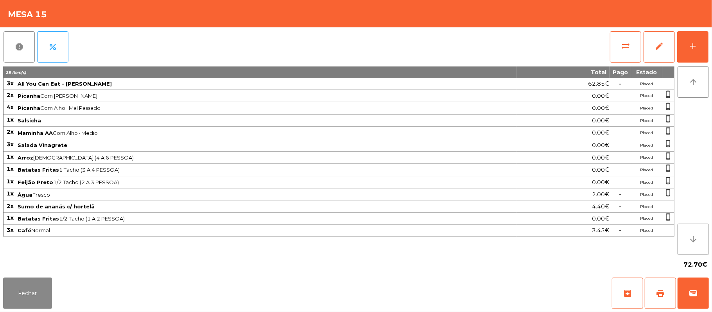
click at [441, 299] on div "Fechar archive print wallet" at bounding box center [356, 293] width 712 height 38
click at [707, 302] on button "wallet" at bounding box center [693, 293] width 31 height 31
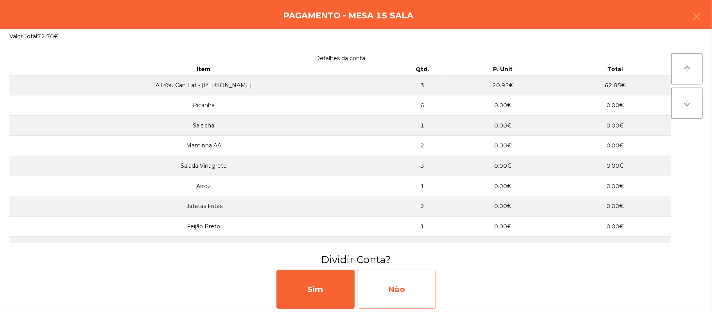
click at [396, 277] on div "Não" at bounding box center [397, 289] width 78 height 39
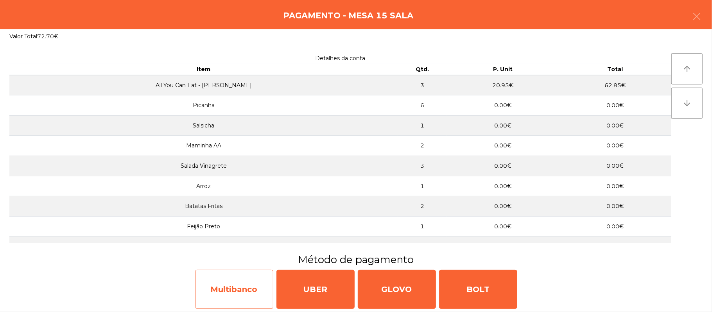
click at [249, 285] on div "Multibanco" at bounding box center [234, 289] width 78 height 39
select select "**"
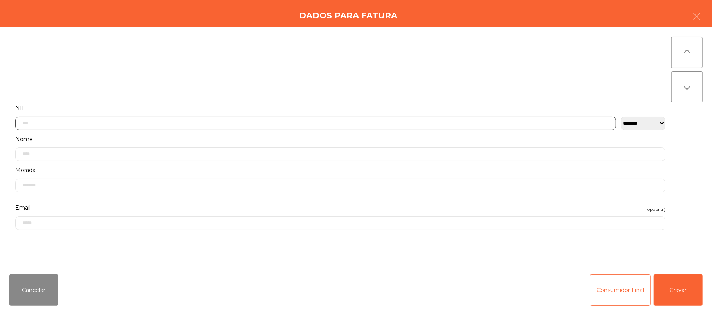
click at [408, 122] on input "text" at bounding box center [315, 124] width 601 height 14
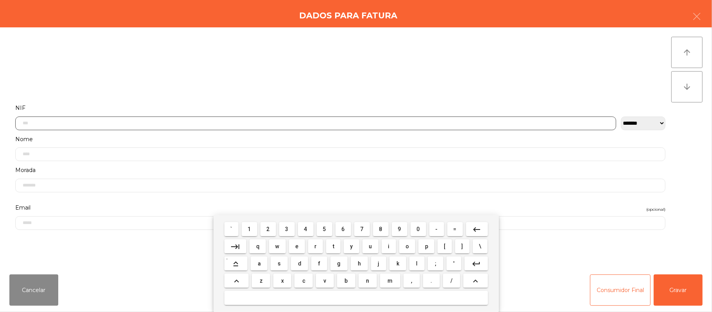
scroll to position [66, 0]
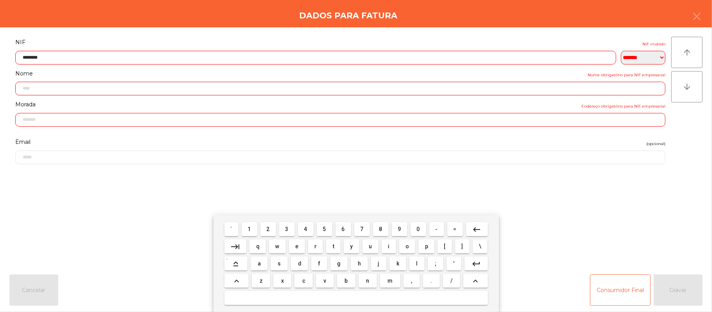
type input "*********"
type input "**********"
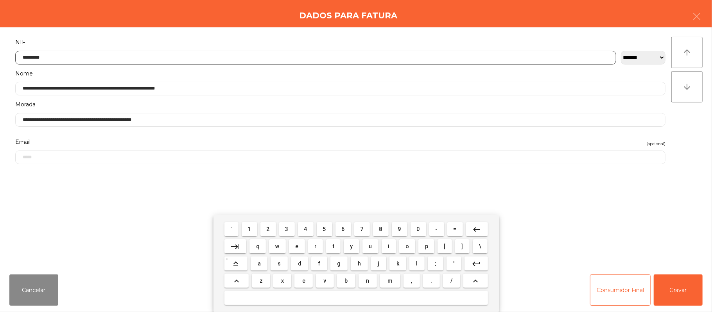
type input "*********"
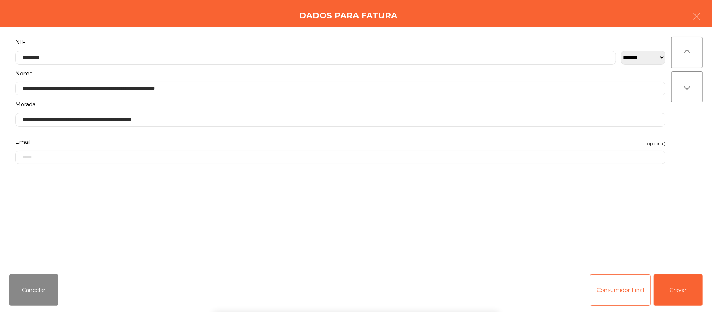
click at [684, 288] on div "` 1 2 3 4 5 6 7 8 9 0 - = keyboard_backspace keyboard_tab q w e r t y u i o p […" at bounding box center [356, 263] width 712 height 97
click at [678, 290] on button "Gravar" at bounding box center [678, 289] width 49 height 31
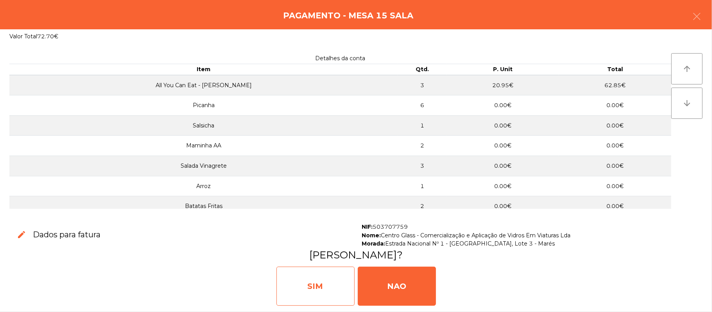
click at [314, 279] on div "SIM" at bounding box center [315, 286] width 78 height 39
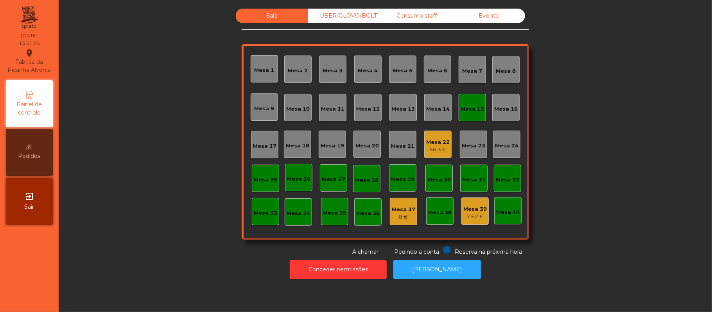
click at [494, 107] on div "Mesa 16" at bounding box center [505, 109] width 23 height 8
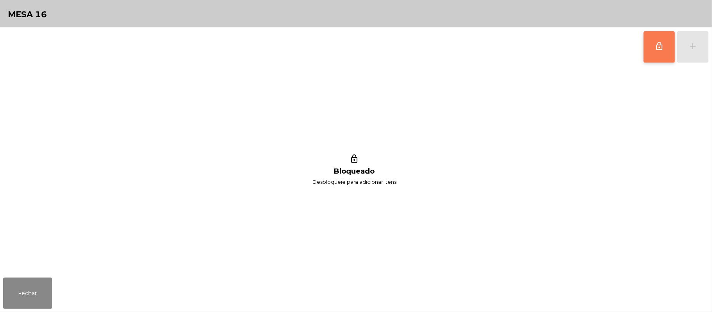
click at [655, 58] on button "lock_outline" at bounding box center [659, 46] width 31 height 31
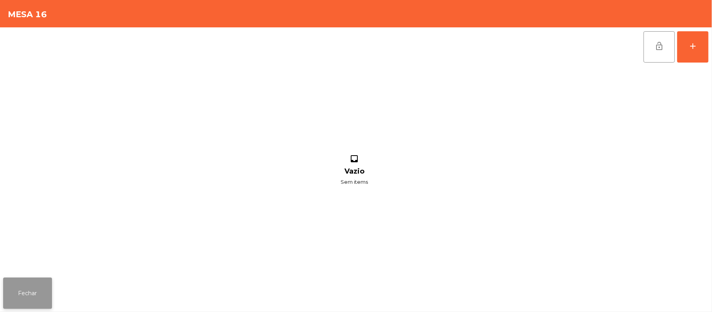
click at [35, 305] on button "Fechar" at bounding box center [27, 293] width 49 height 31
click at [663, 48] on span "lock_open" at bounding box center [658, 45] width 9 height 9
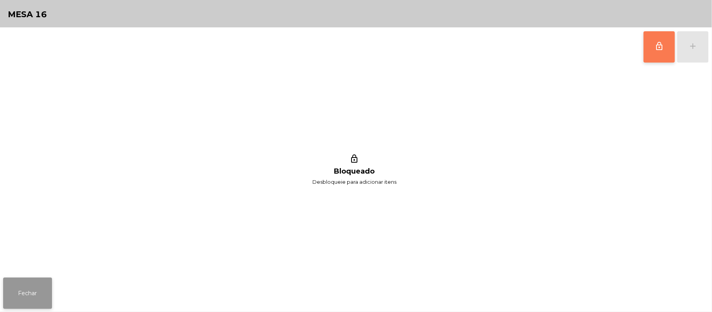
click at [32, 289] on button "Fechar" at bounding box center [27, 293] width 49 height 31
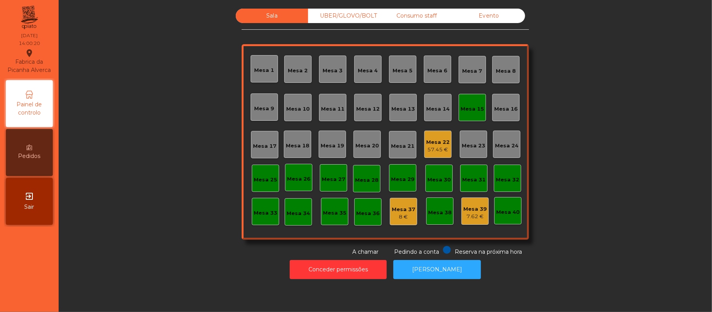
click at [478, 110] on div "Mesa 15" at bounding box center [472, 109] width 23 height 8
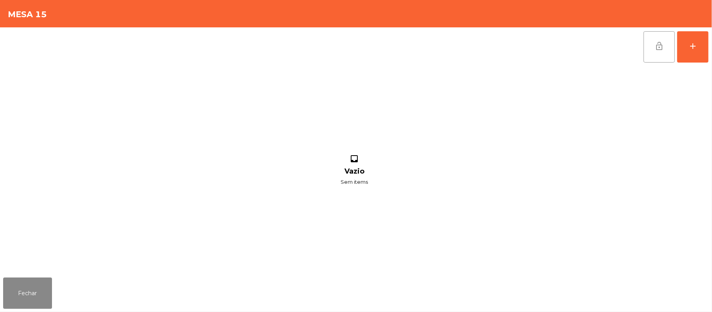
click at [653, 38] on button "lock_open" at bounding box center [659, 46] width 31 height 31
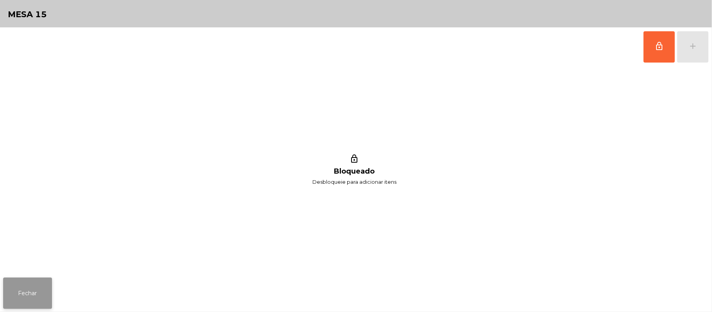
click at [40, 280] on button "Fechar" at bounding box center [27, 293] width 49 height 31
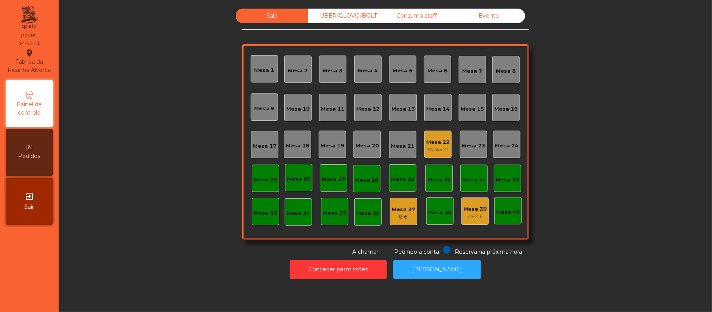
click at [441, 149] on div "57.45 €" at bounding box center [437, 150] width 23 height 8
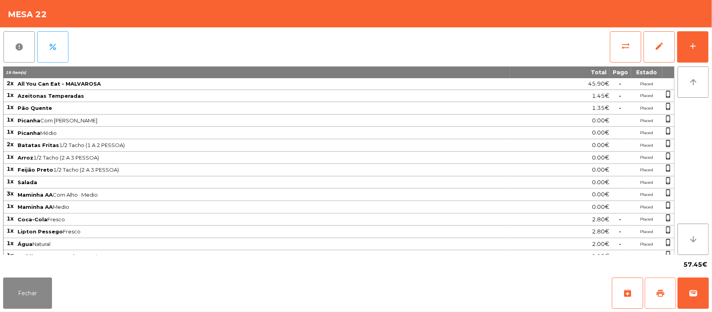
click at [652, 295] on button "print" at bounding box center [660, 293] width 31 height 31
click at [663, 278] on button "print" at bounding box center [660, 293] width 31 height 31
click at [624, 36] on button "sync_alt" at bounding box center [625, 46] width 31 height 31
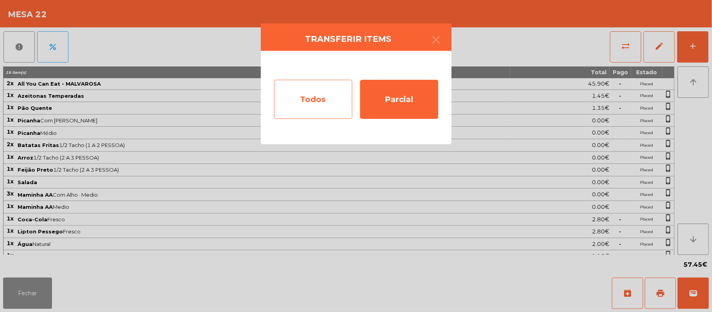
click at [285, 91] on div "Todos" at bounding box center [313, 99] width 78 height 39
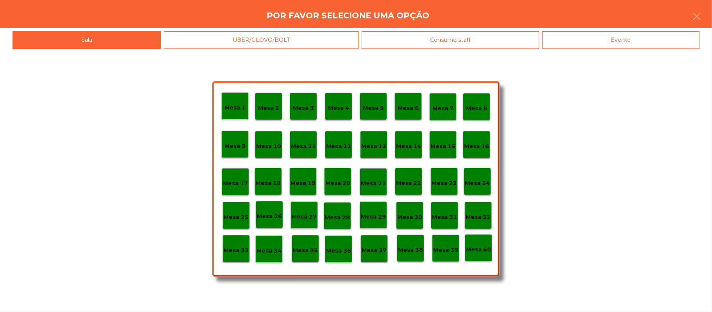
click at [634, 36] on div "Evento" at bounding box center [620, 40] width 157 height 18
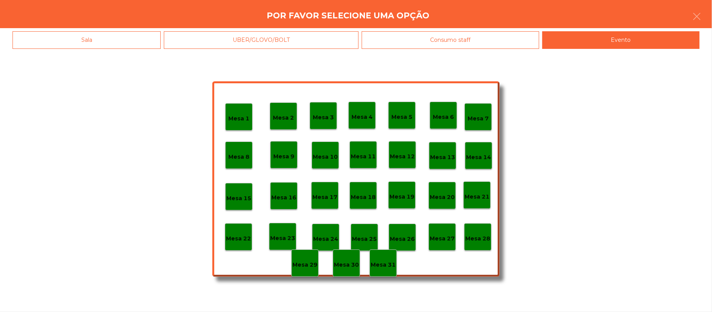
click at [482, 240] on p "Mesa 28" at bounding box center [477, 238] width 25 height 9
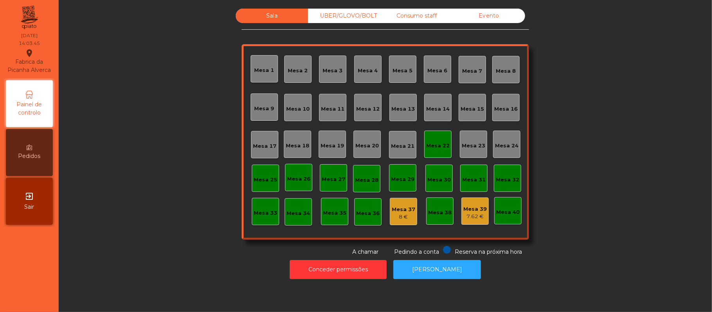
click at [435, 145] on div "Mesa 22" at bounding box center [437, 146] width 23 height 8
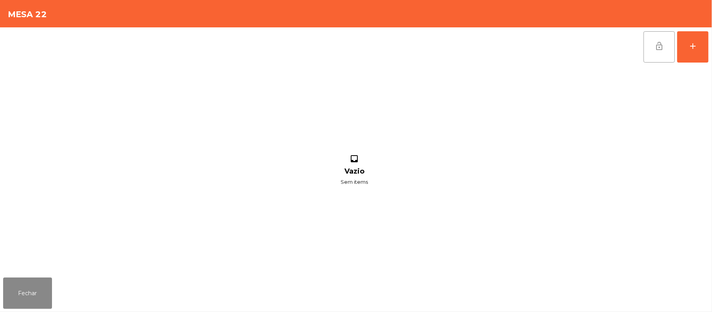
click at [651, 50] on button "lock_open" at bounding box center [659, 46] width 31 height 31
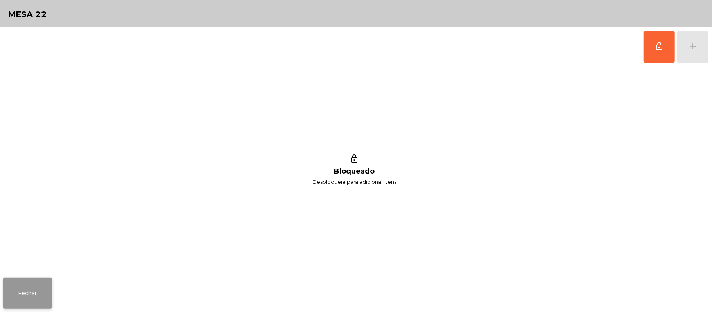
click at [36, 290] on button "Fechar" at bounding box center [27, 293] width 49 height 31
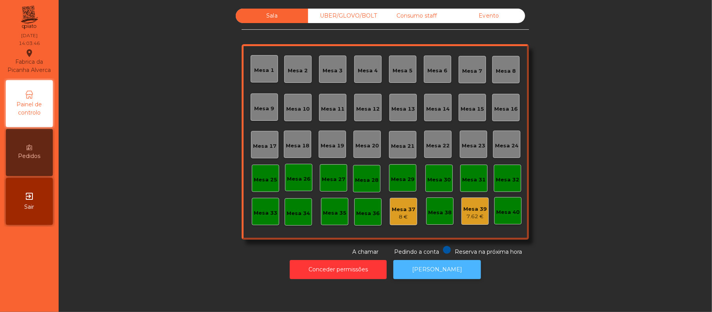
click at [440, 260] on button "[PERSON_NAME]" at bounding box center [437, 269] width 88 height 19
